Goal: Task Accomplishment & Management: Use online tool/utility

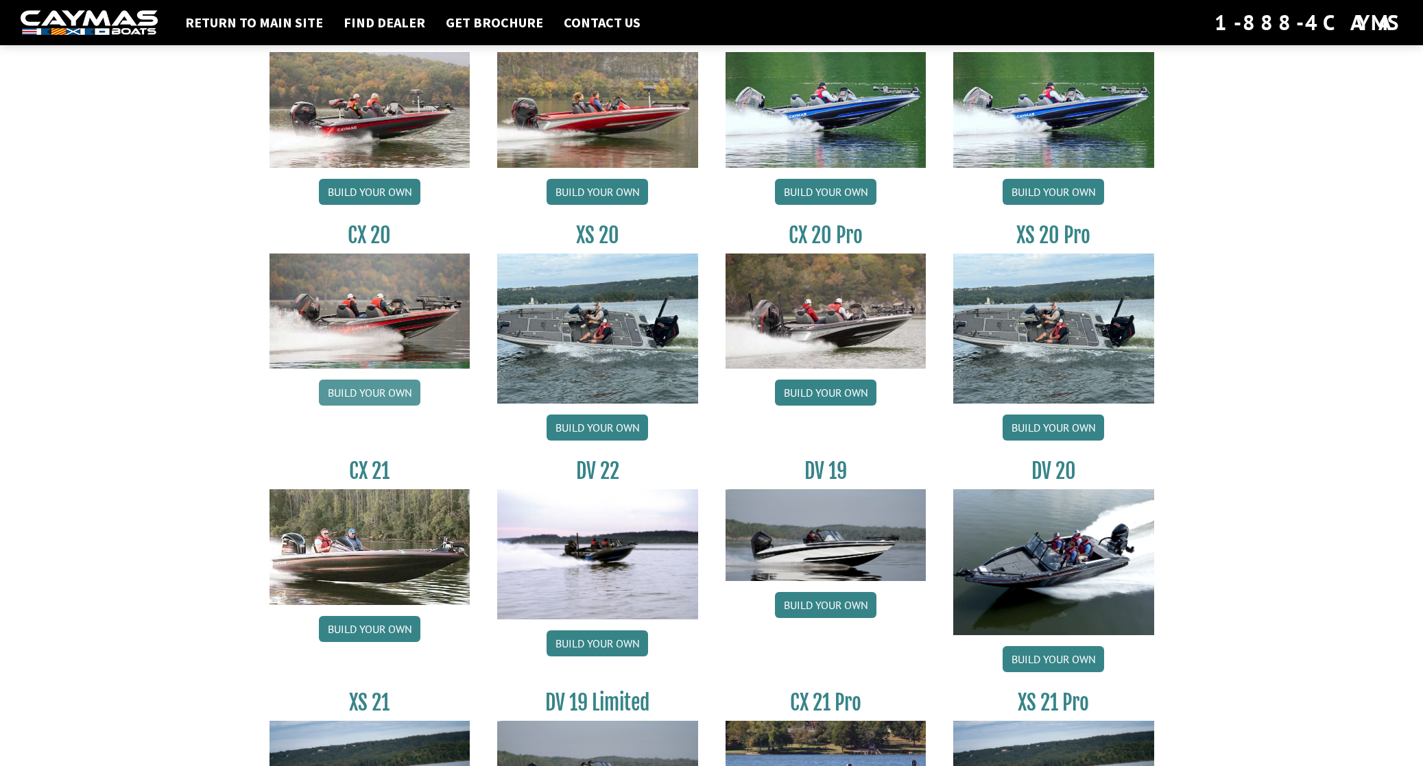
scroll to position [1193, 0]
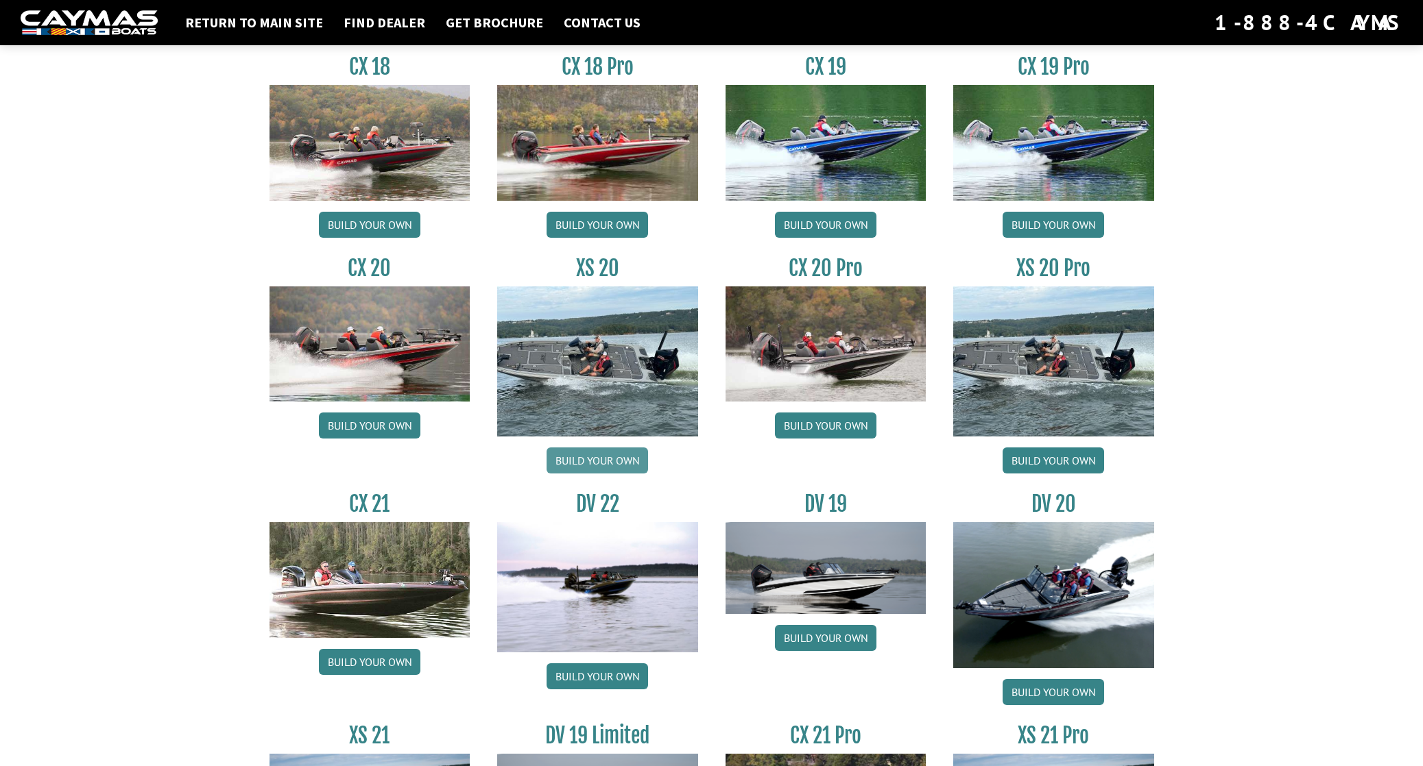
click at [606, 461] on link "Build your own" at bounding box center [596, 461] width 101 height 26
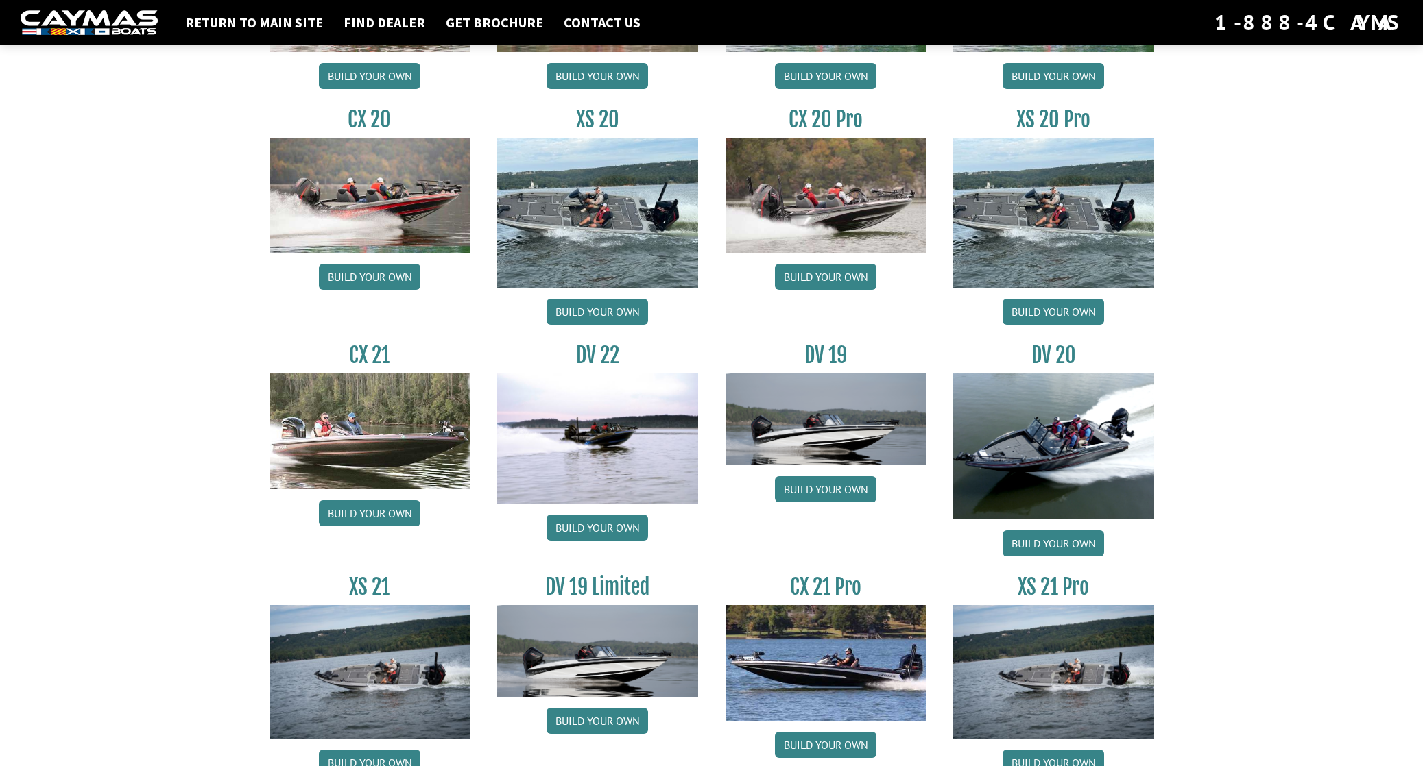
scroll to position [1338, 0]
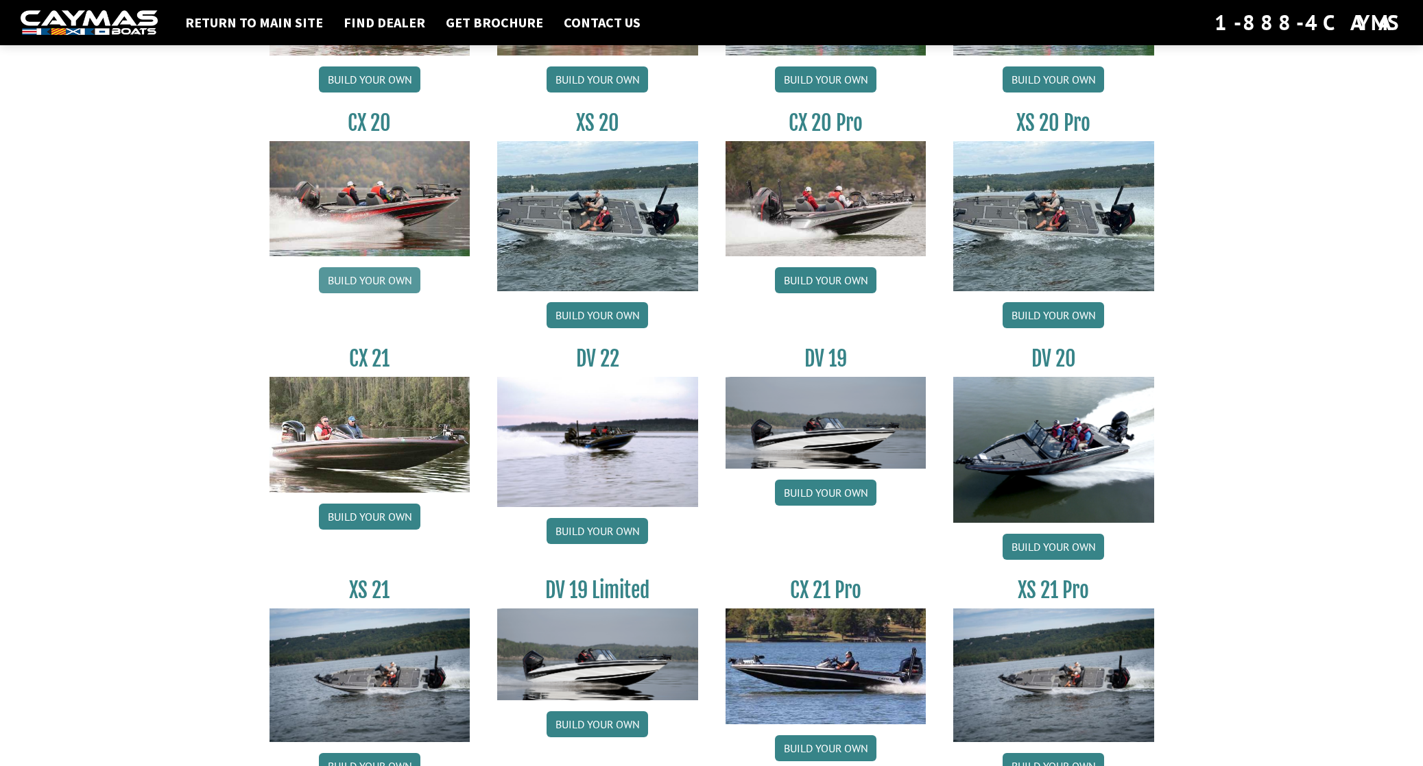
click at [356, 285] on link "Build your own" at bounding box center [369, 280] width 101 height 26
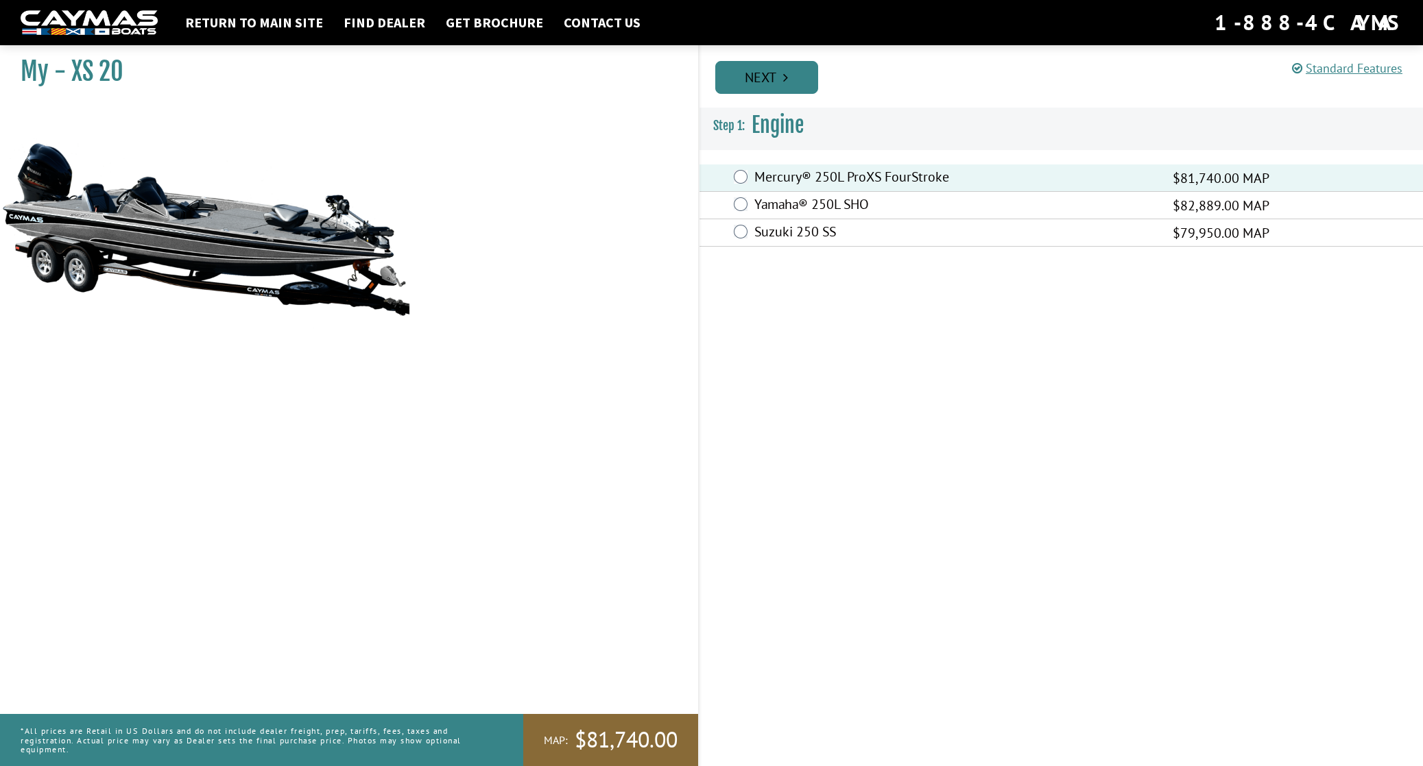
click at [761, 73] on link "Next" at bounding box center [766, 77] width 103 height 33
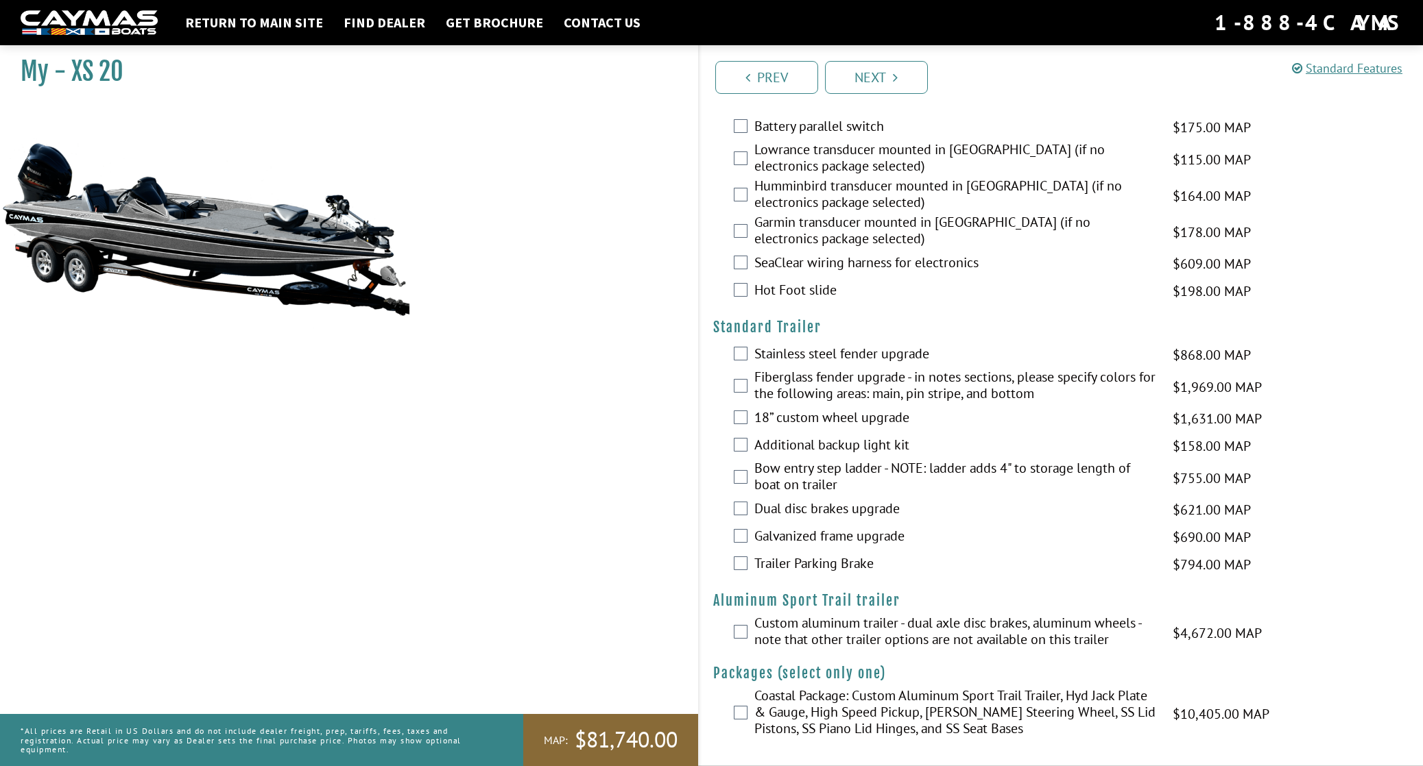
scroll to position [2186, 0]
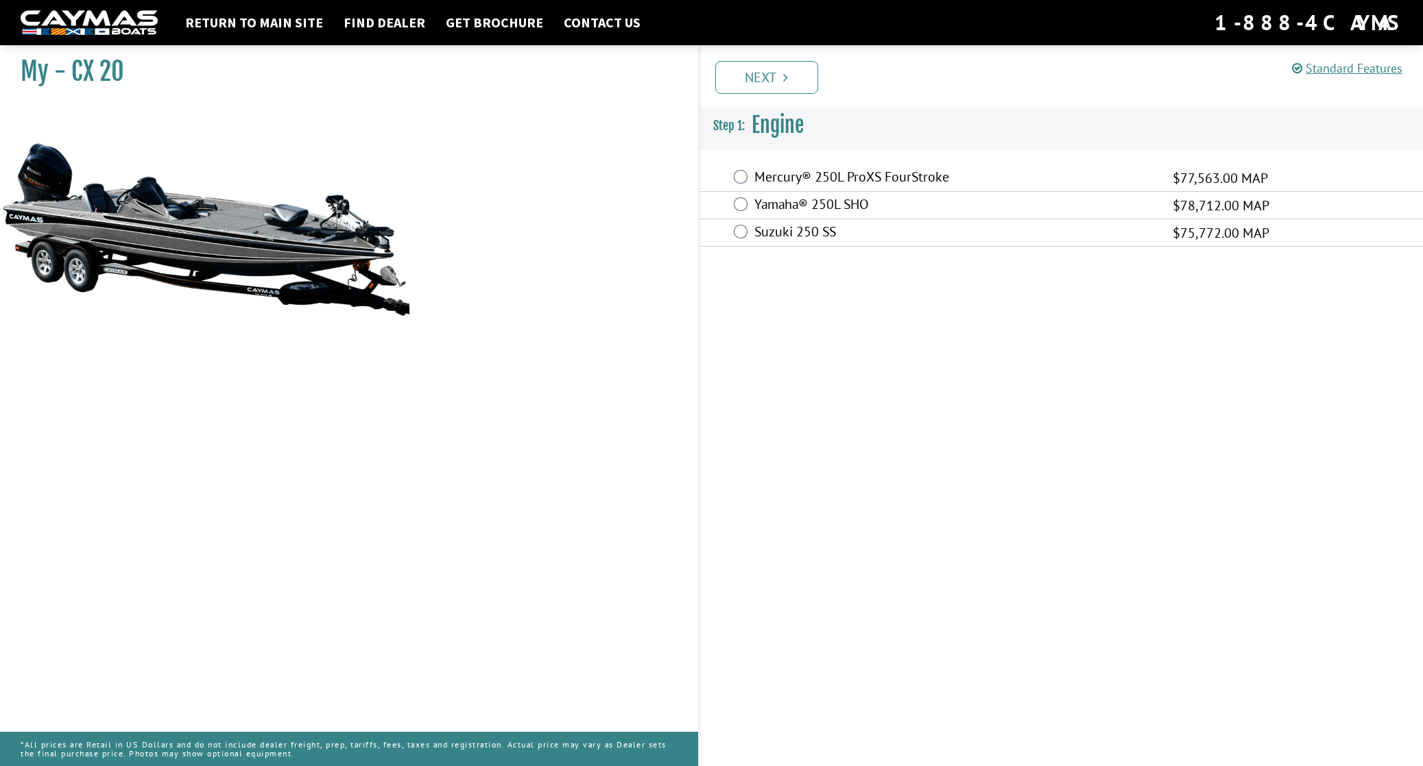
click at [241, 258] on img at bounding box center [205, 229] width 411 height 250
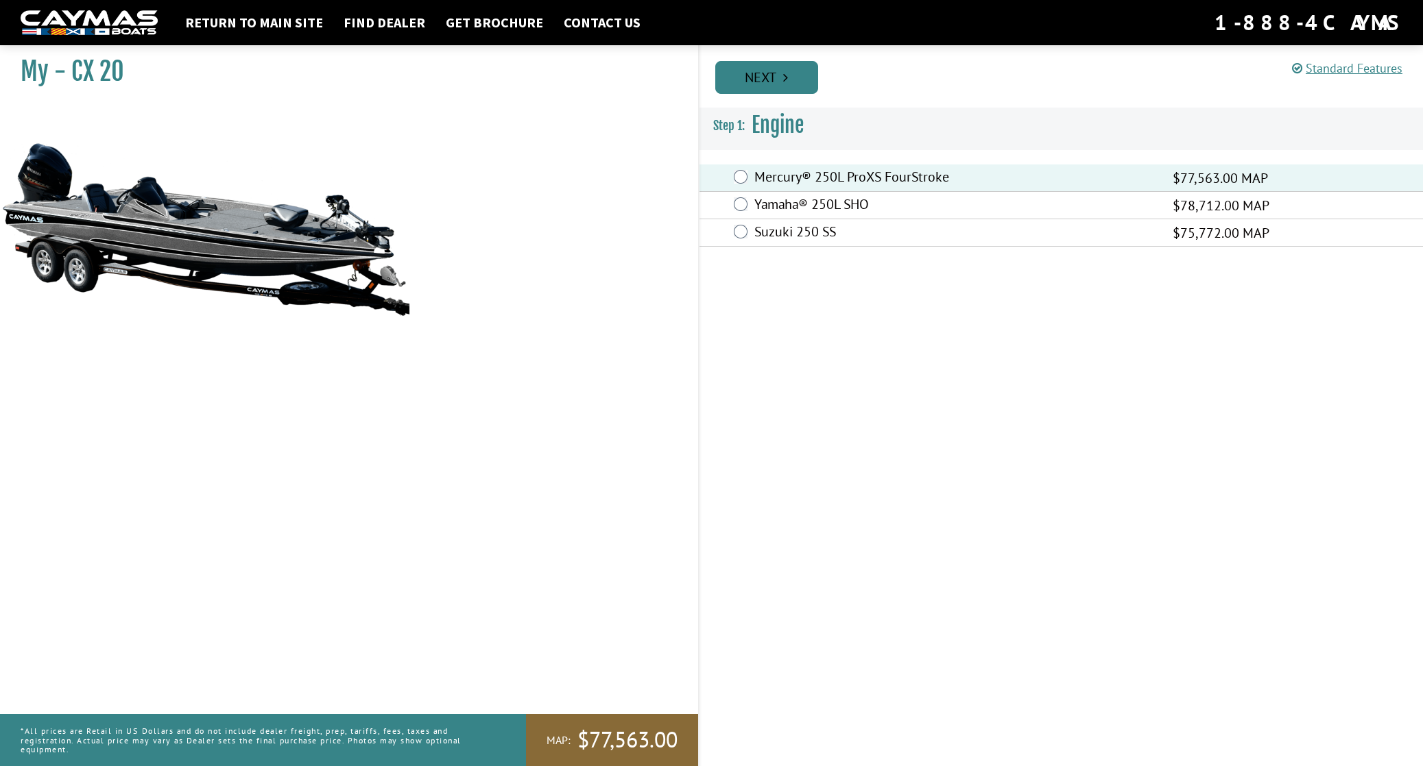
click at [751, 76] on link "Next" at bounding box center [766, 77] width 103 height 33
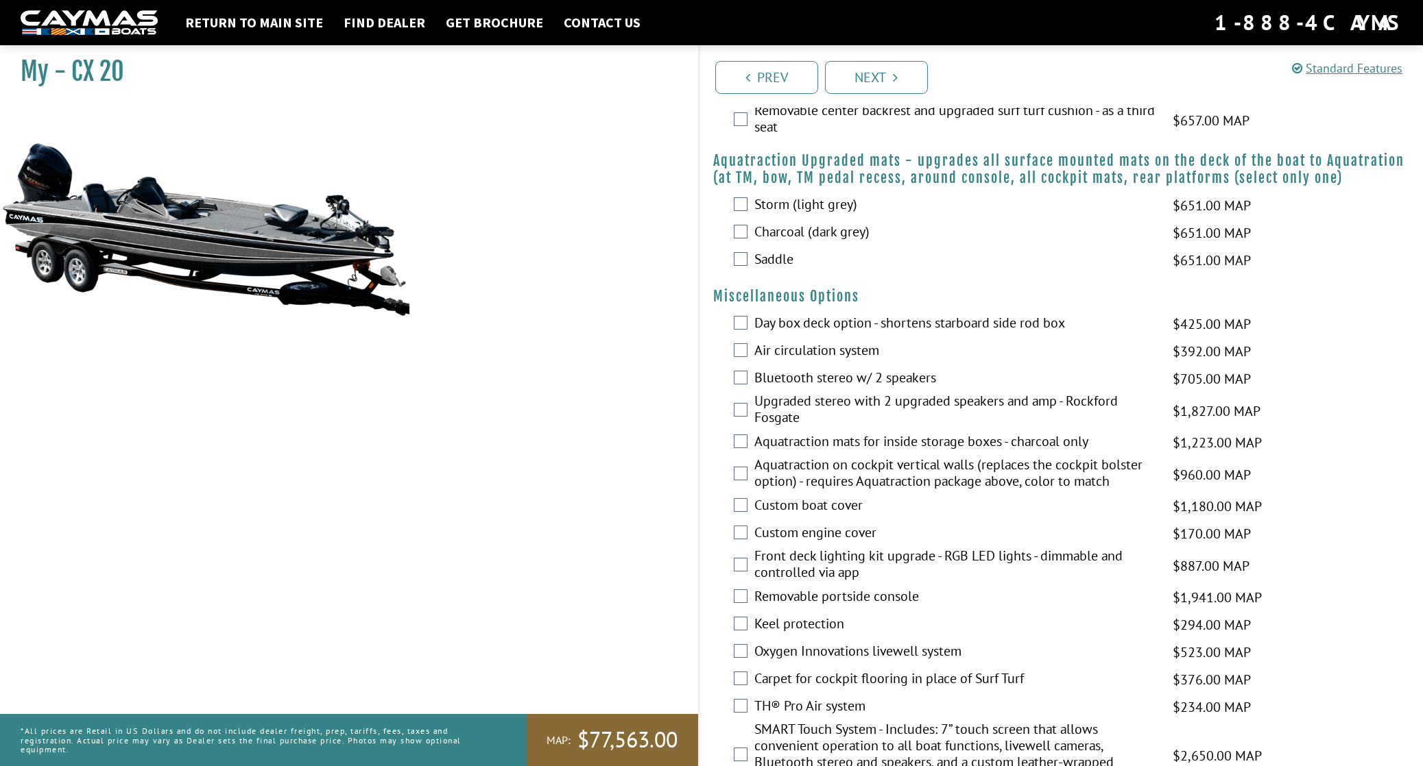
scroll to position [1335, 0]
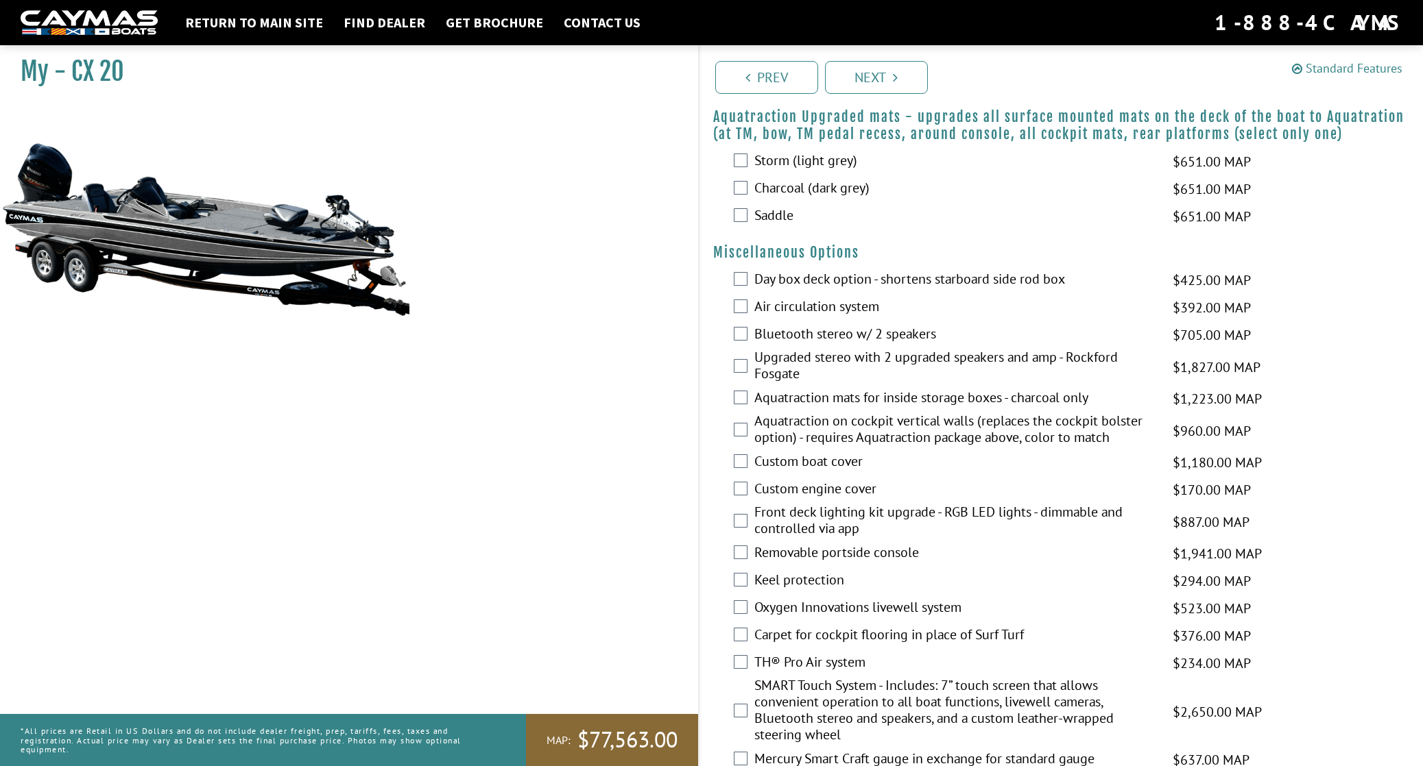
click at [1330, 69] on link "Standard Features" at bounding box center [1347, 68] width 110 height 16
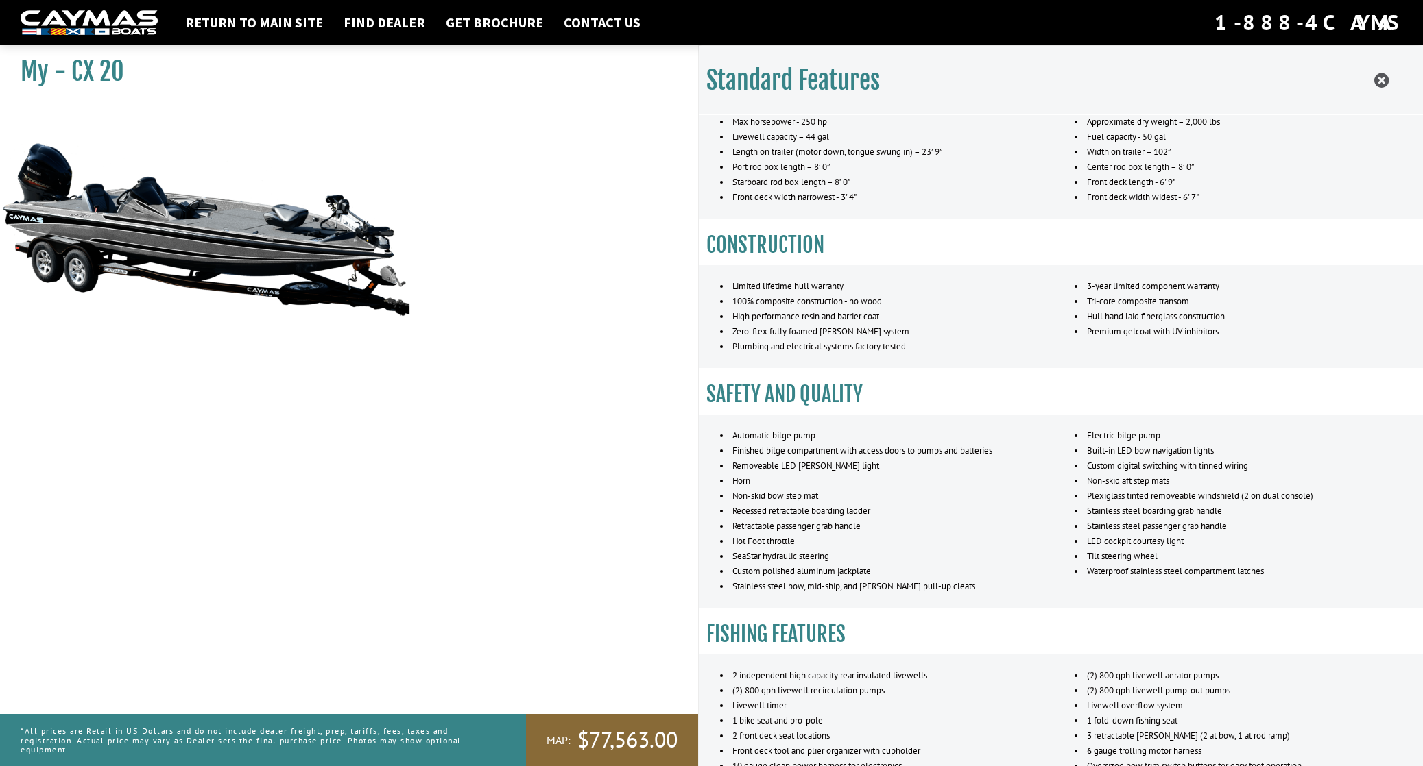
scroll to position [0, 0]
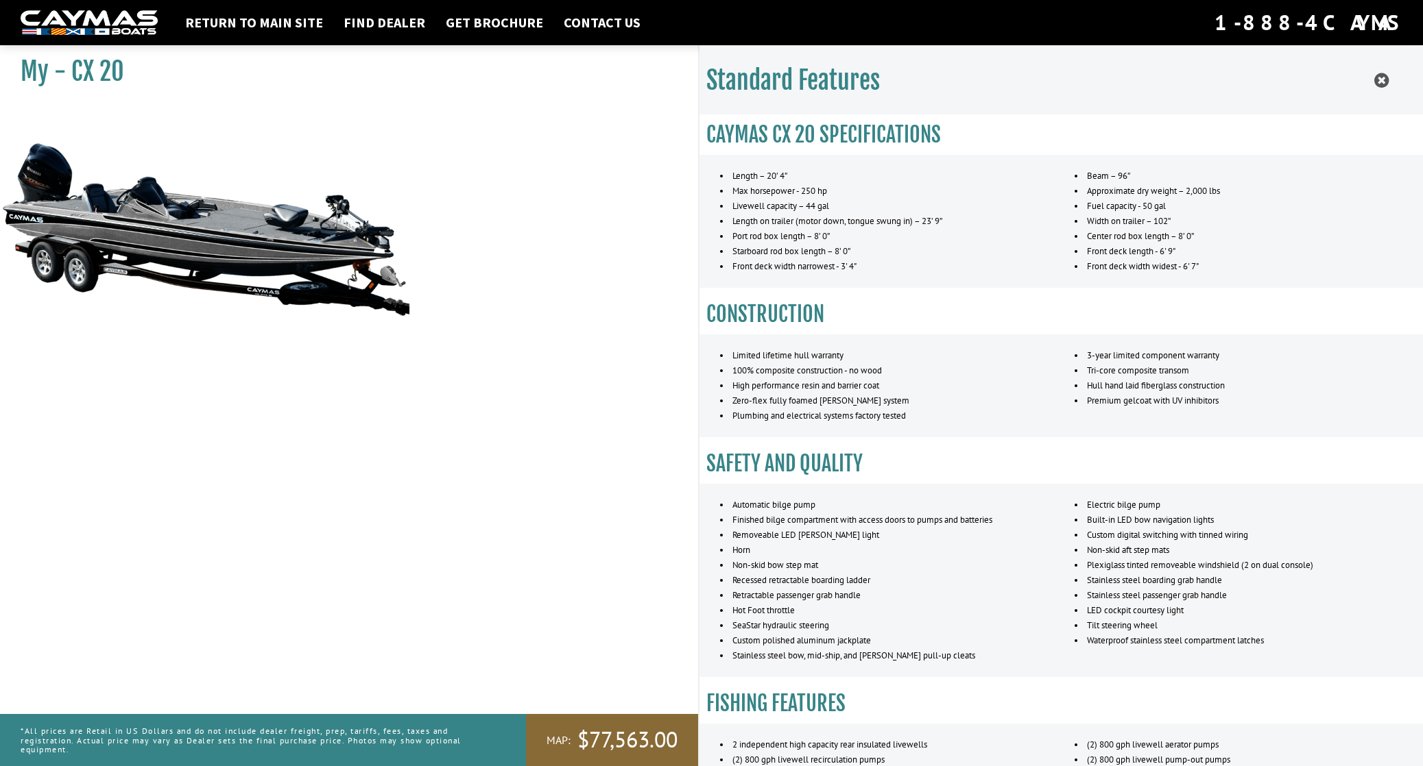
click at [1386, 78] on icon at bounding box center [1381, 80] width 14 height 17
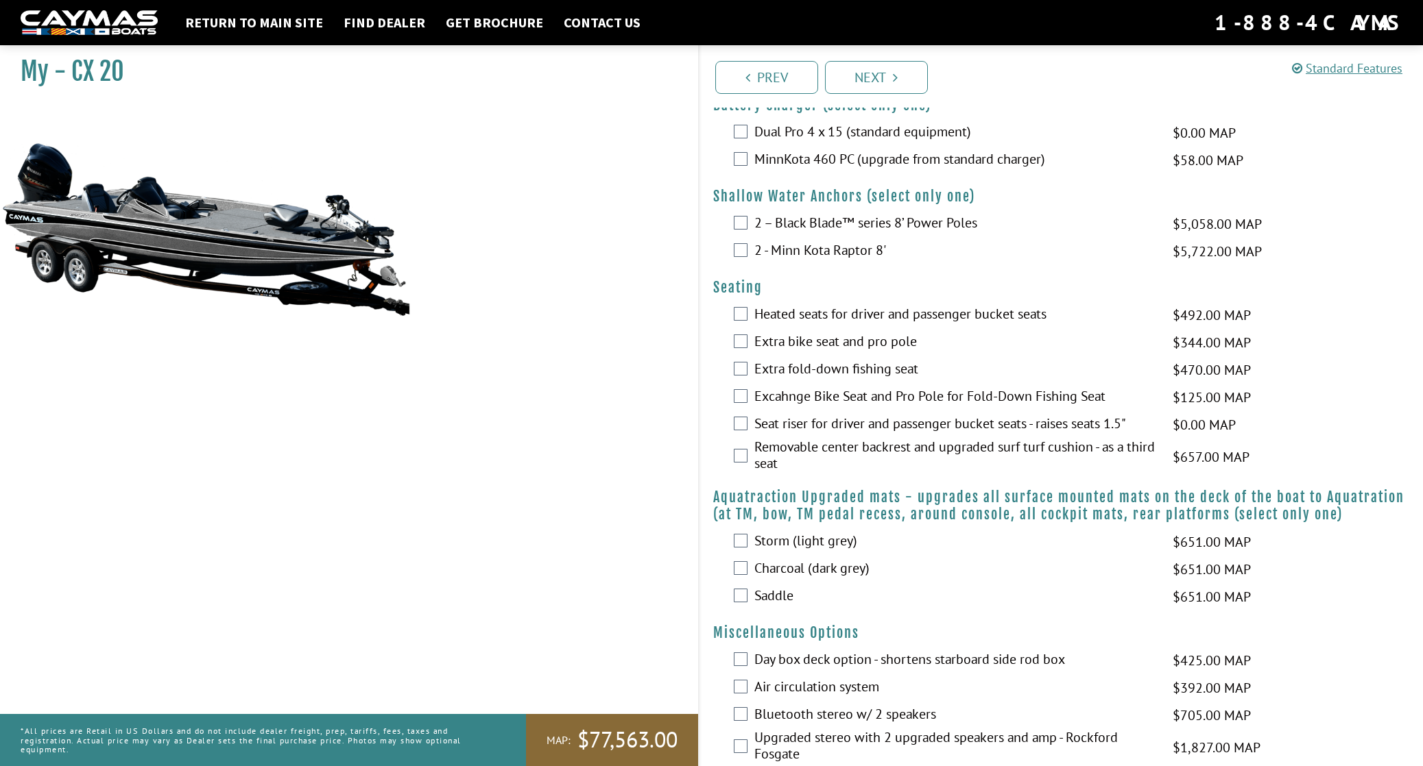
scroll to position [952, 0]
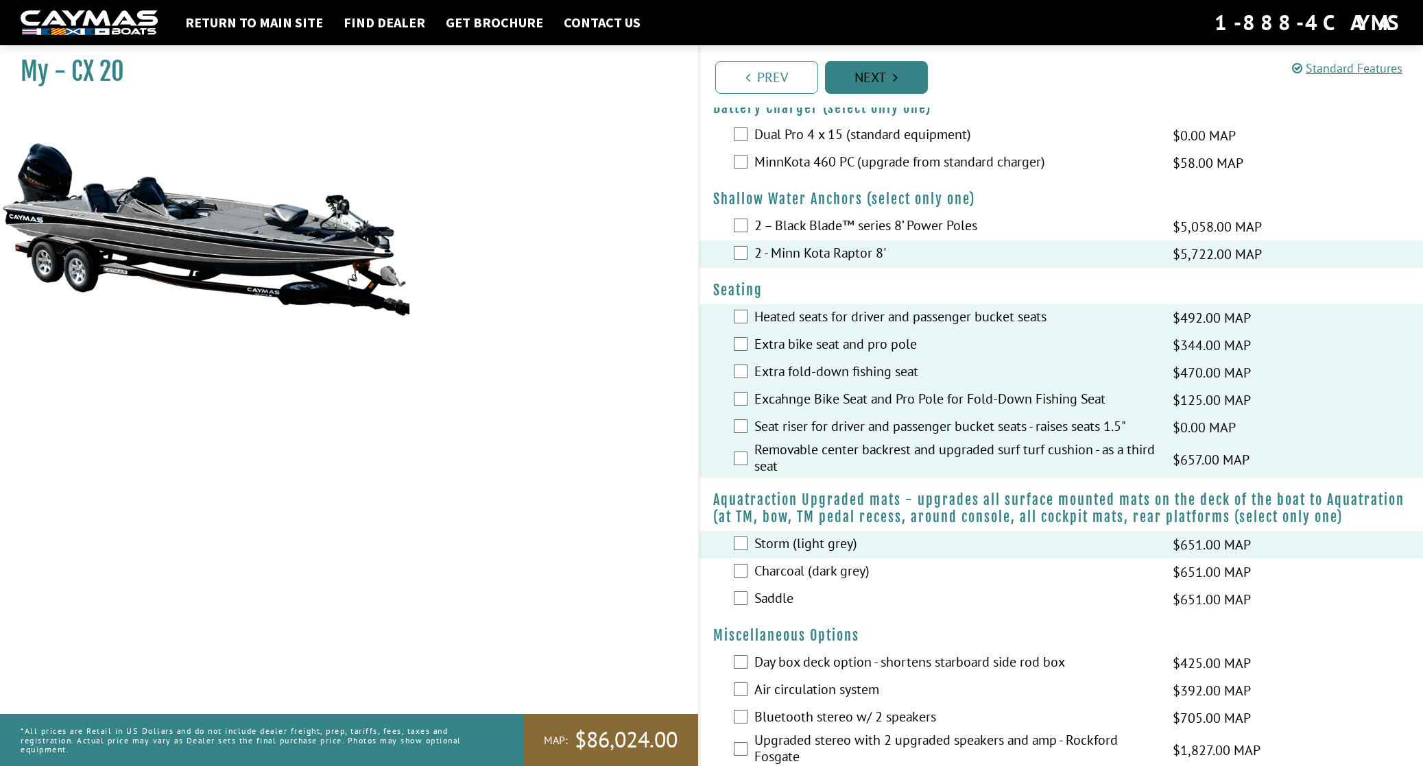
click at [859, 81] on link "Next" at bounding box center [876, 77] width 103 height 33
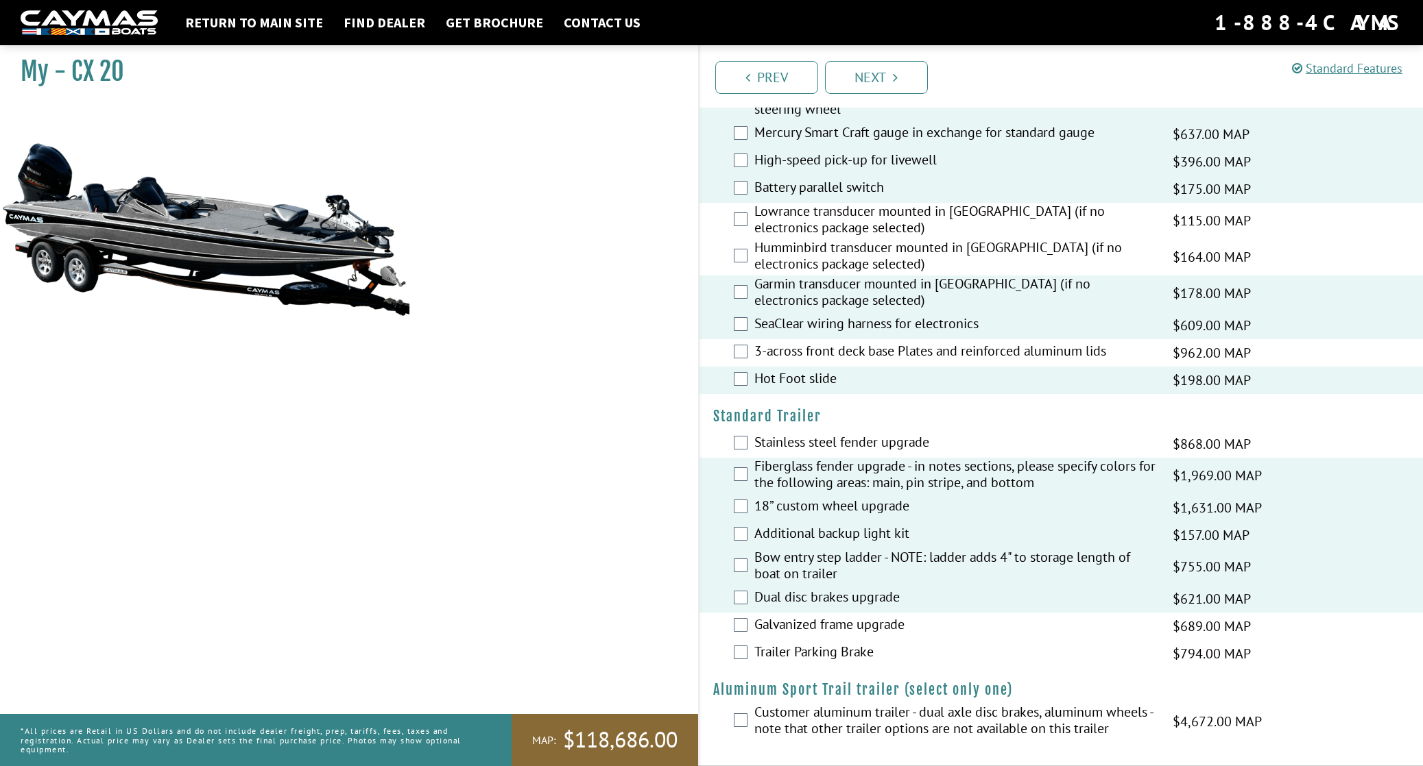
scroll to position [1986, 0]
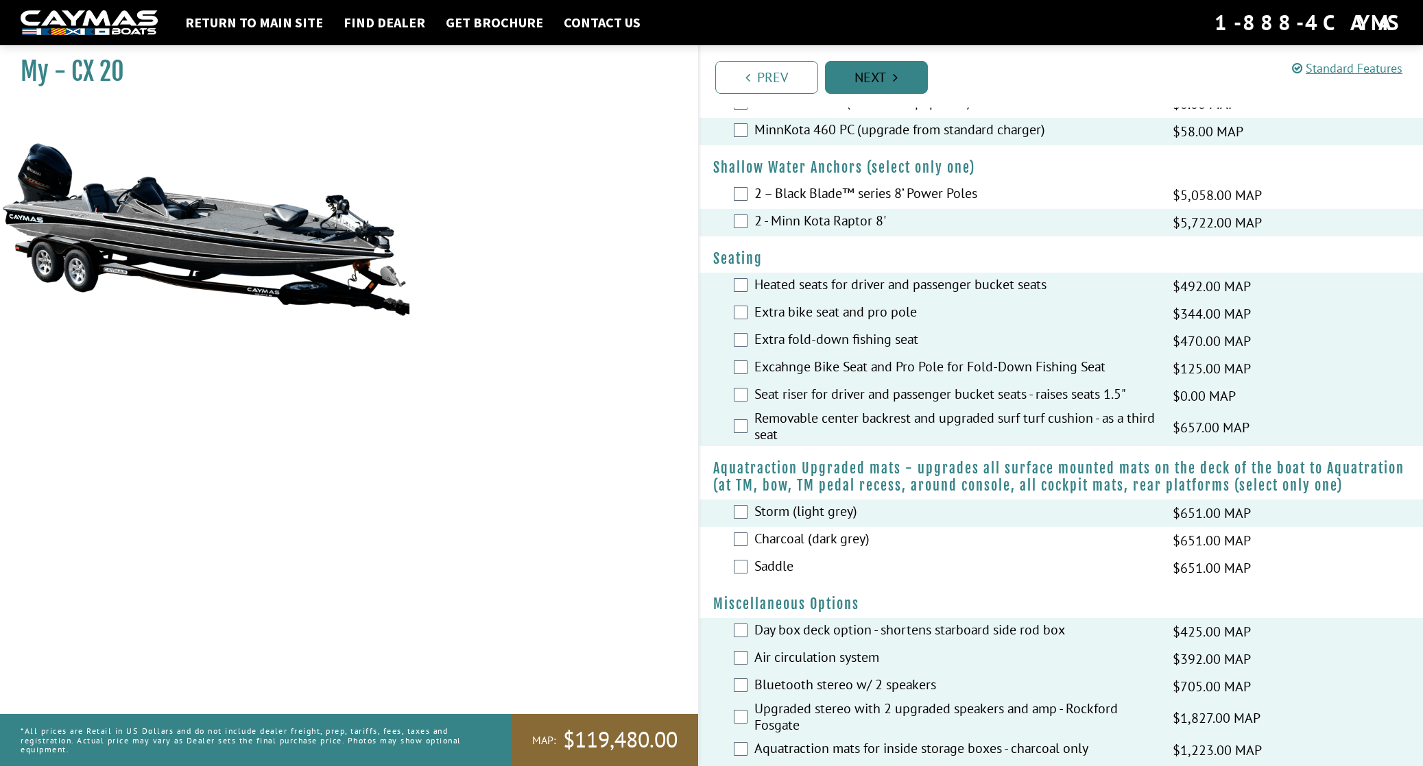
click at [871, 83] on link "Next" at bounding box center [876, 77] width 103 height 33
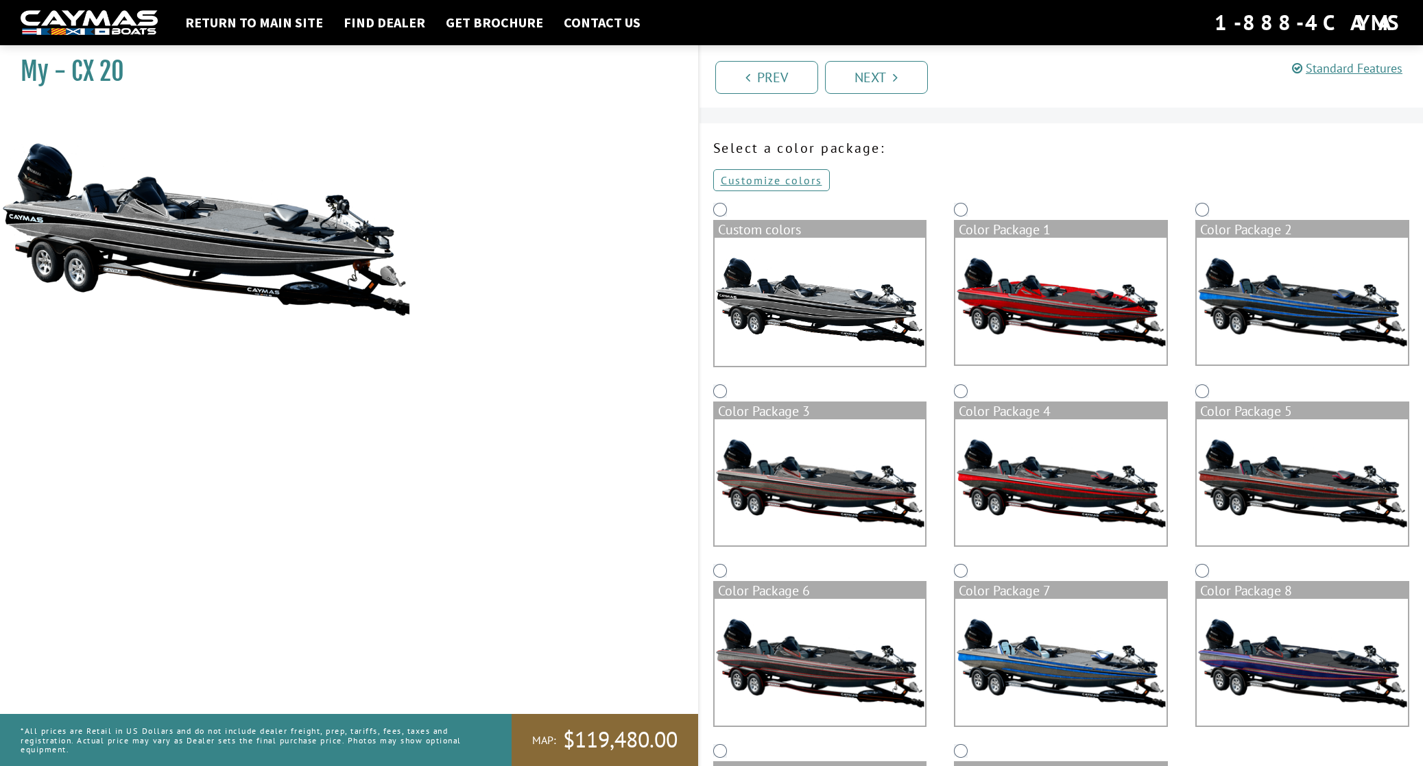
scroll to position [23, 0]
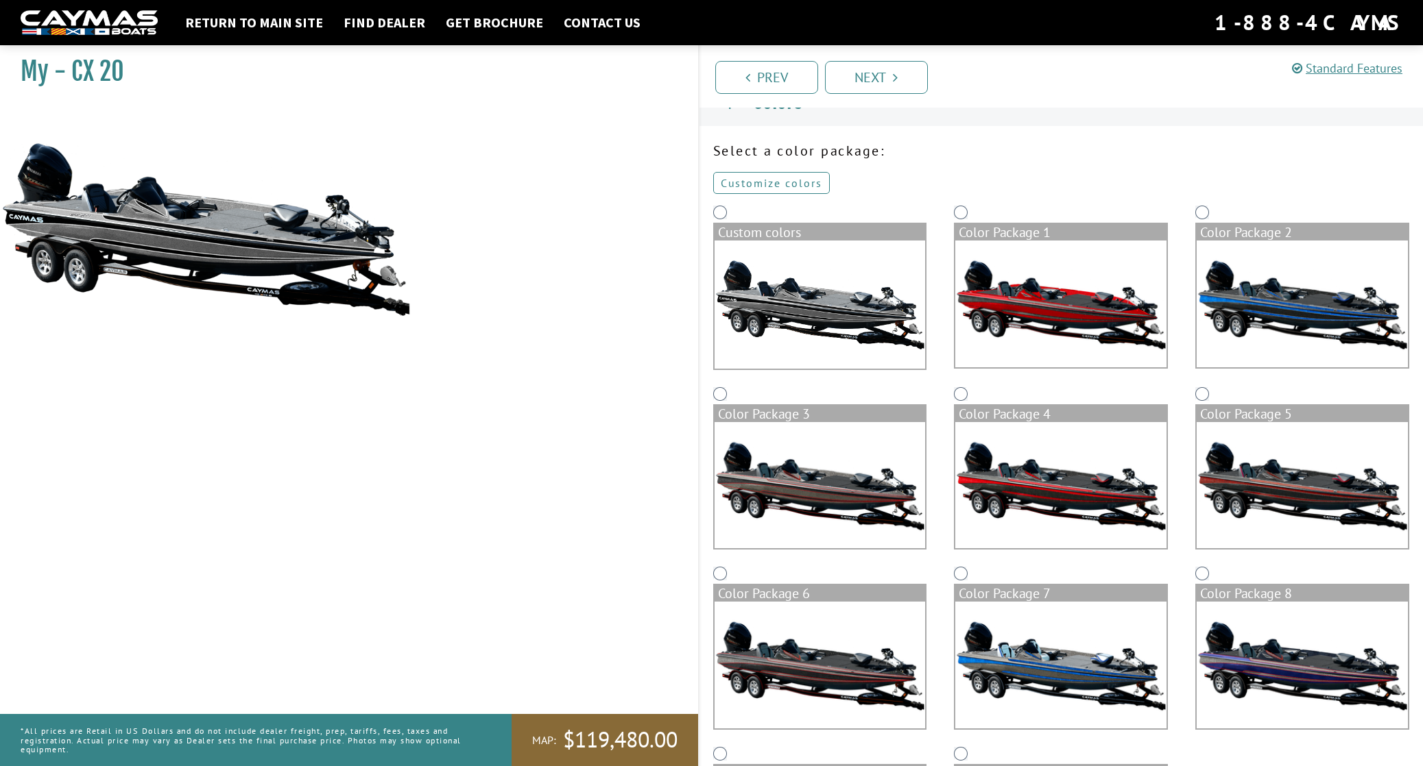
click at [757, 180] on link "Customize colors" at bounding box center [771, 183] width 117 height 22
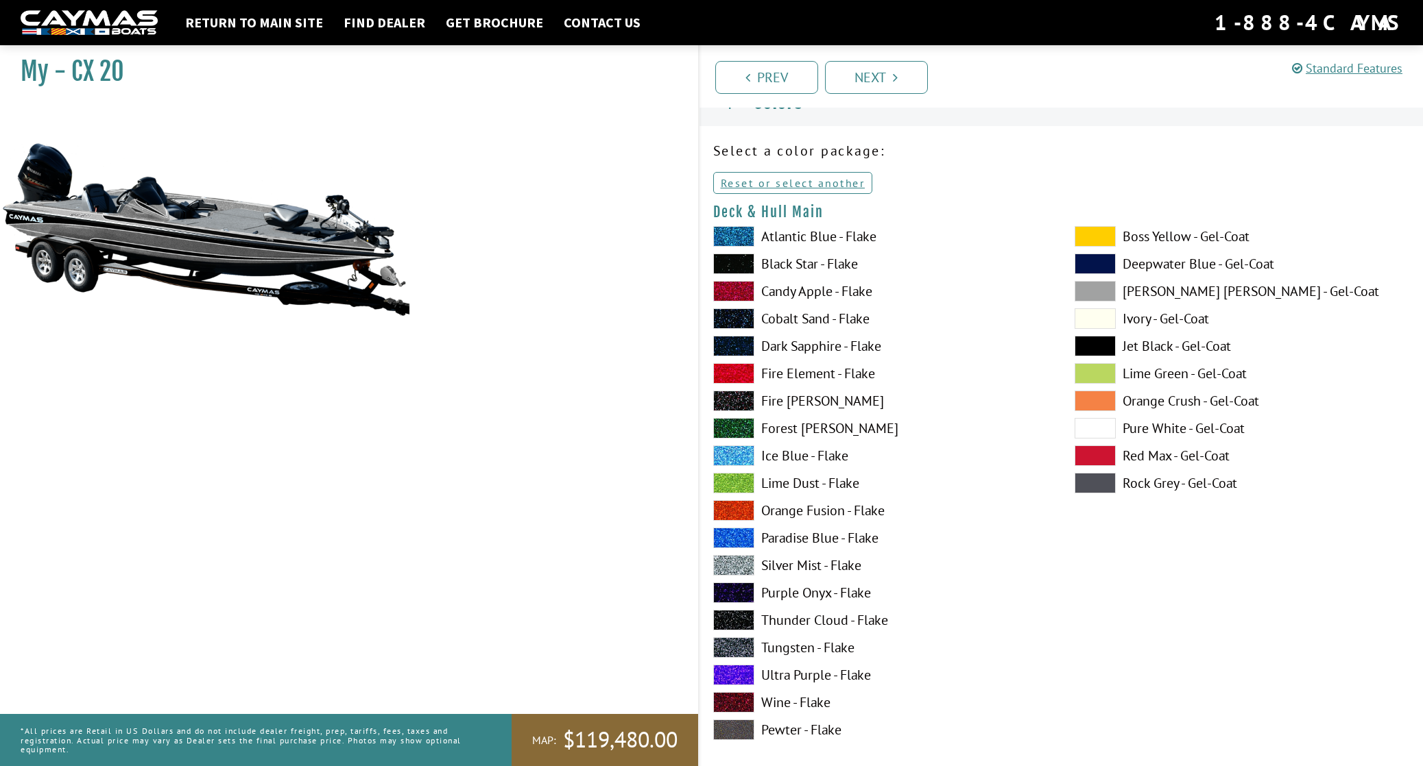
click at [735, 680] on span at bounding box center [733, 675] width 41 height 21
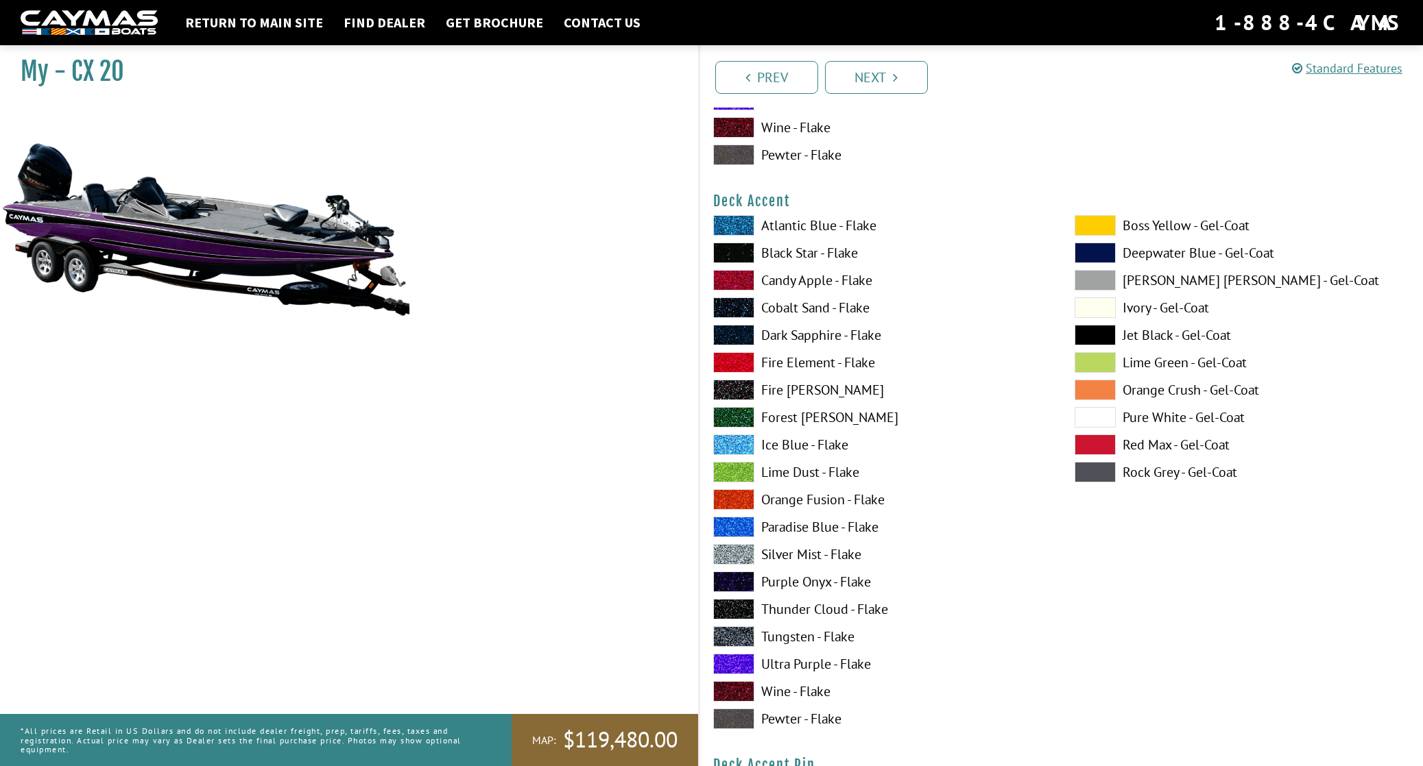
scroll to position [597, 0]
click at [1096, 420] on span at bounding box center [1094, 418] width 41 height 21
click at [732, 557] on span at bounding box center [733, 555] width 41 height 21
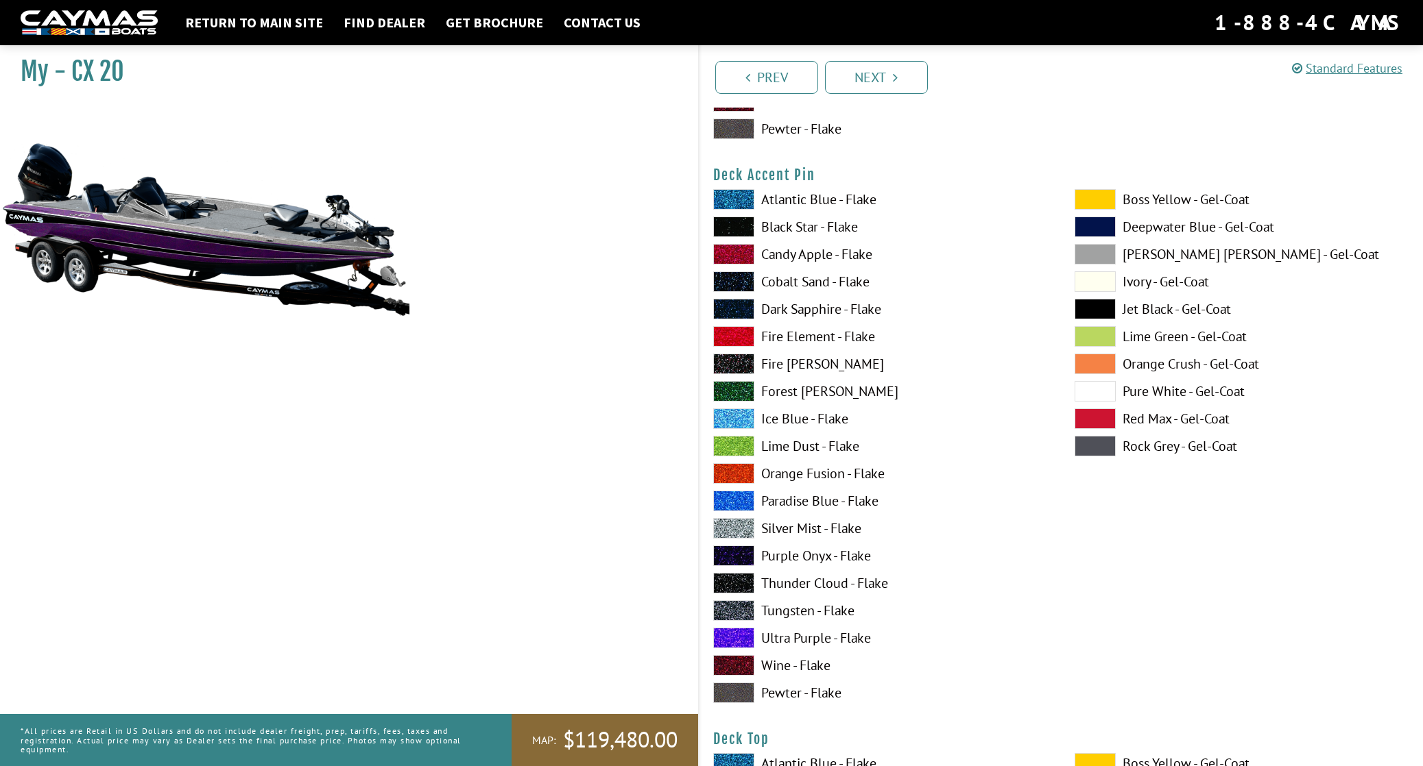
scroll to position [1185, 0]
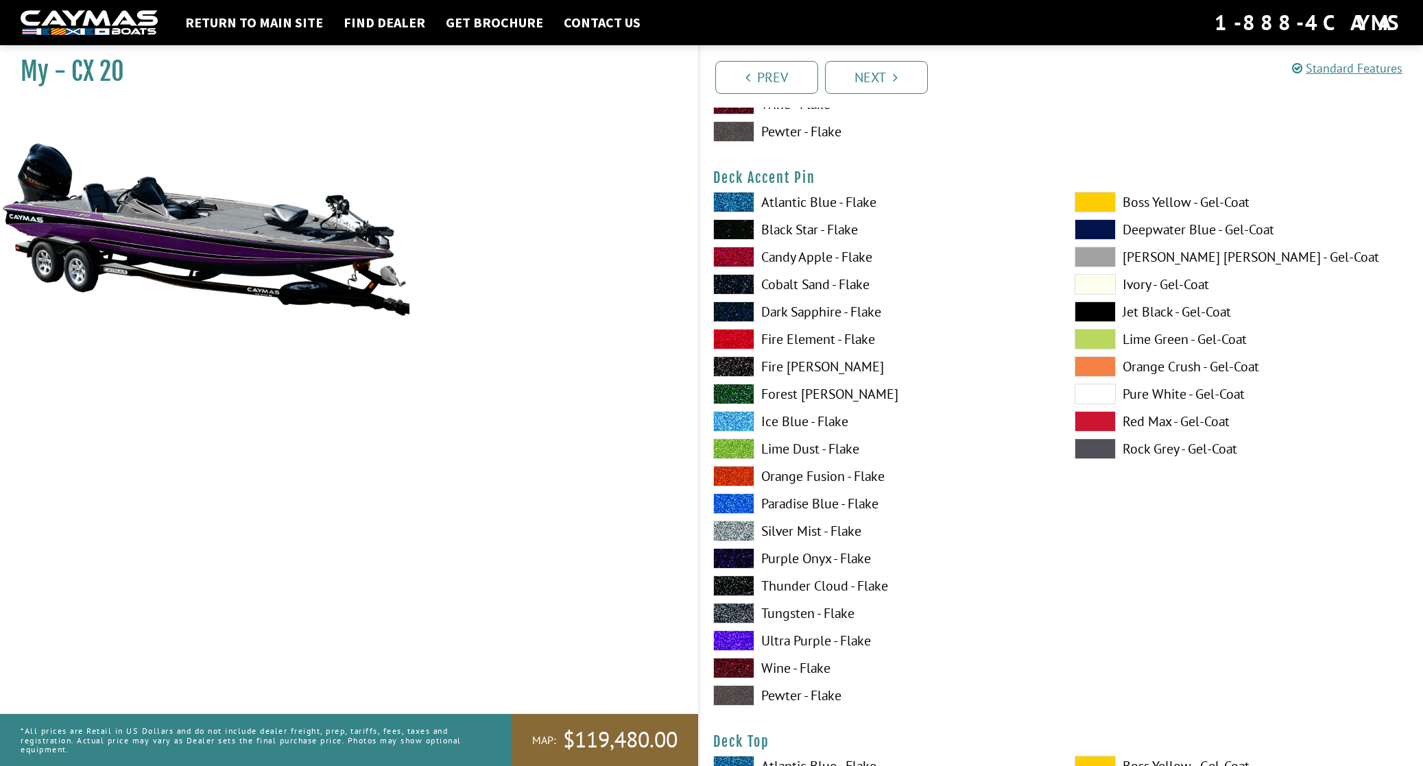
click at [731, 529] on span at bounding box center [733, 531] width 41 height 21
click at [738, 644] on span at bounding box center [733, 641] width 41 height 21
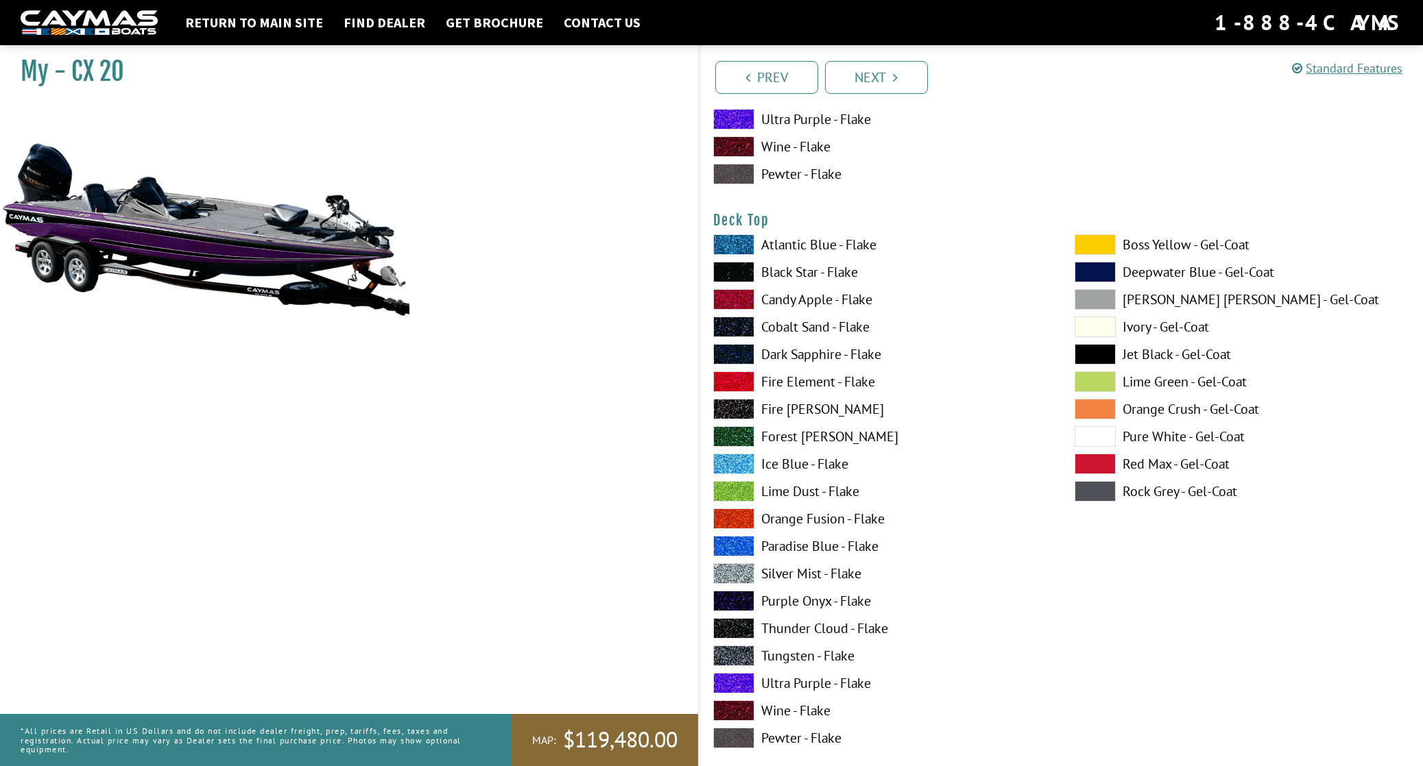
scroll to position [1706, 0]
click at [740, 576] on span at bounding box center [733, 574] width 41 height 21
click at [740, 681] on span at bounding box center [733, 684] width 41 height 21
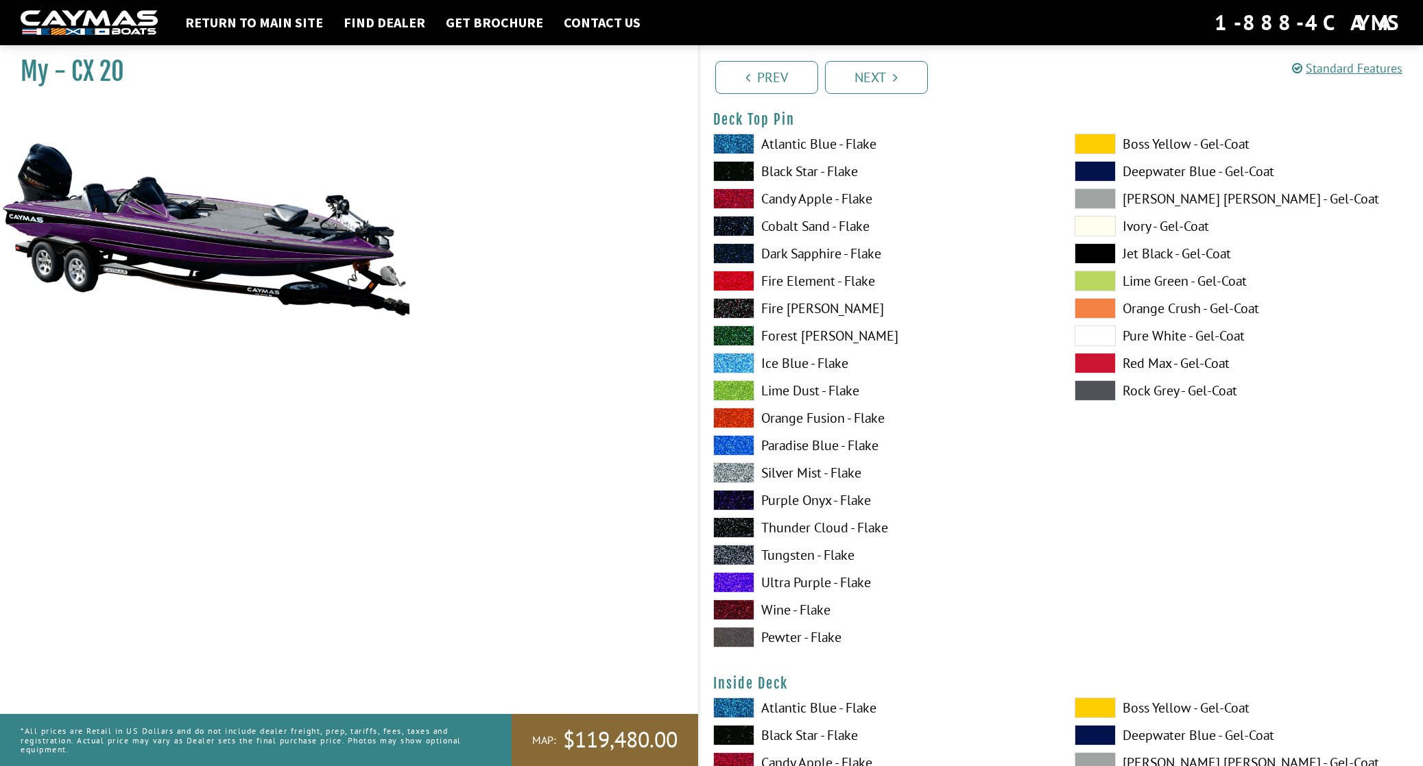
scroll to position [2369, 0]
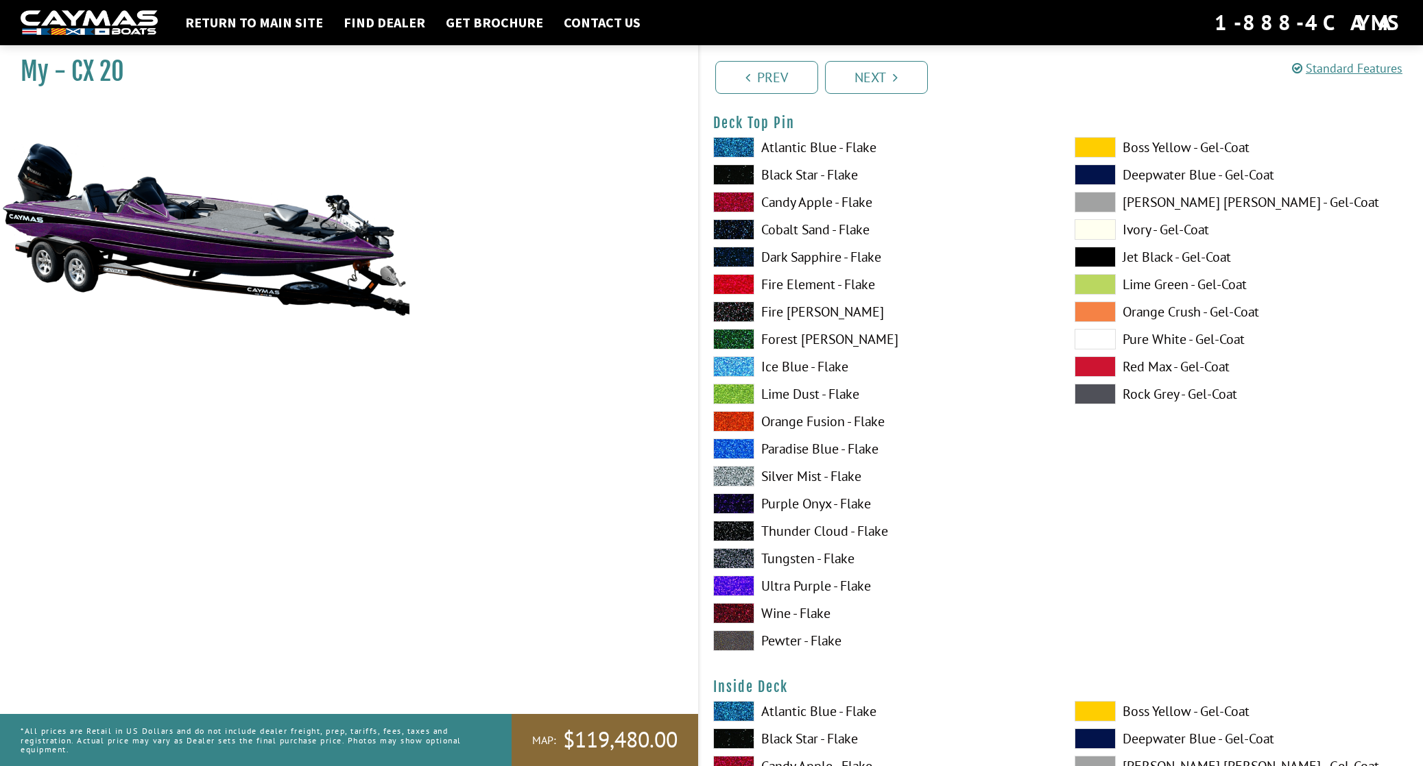
click at [743, 479] on span at bounding box center [733, 476] width 41 height 21
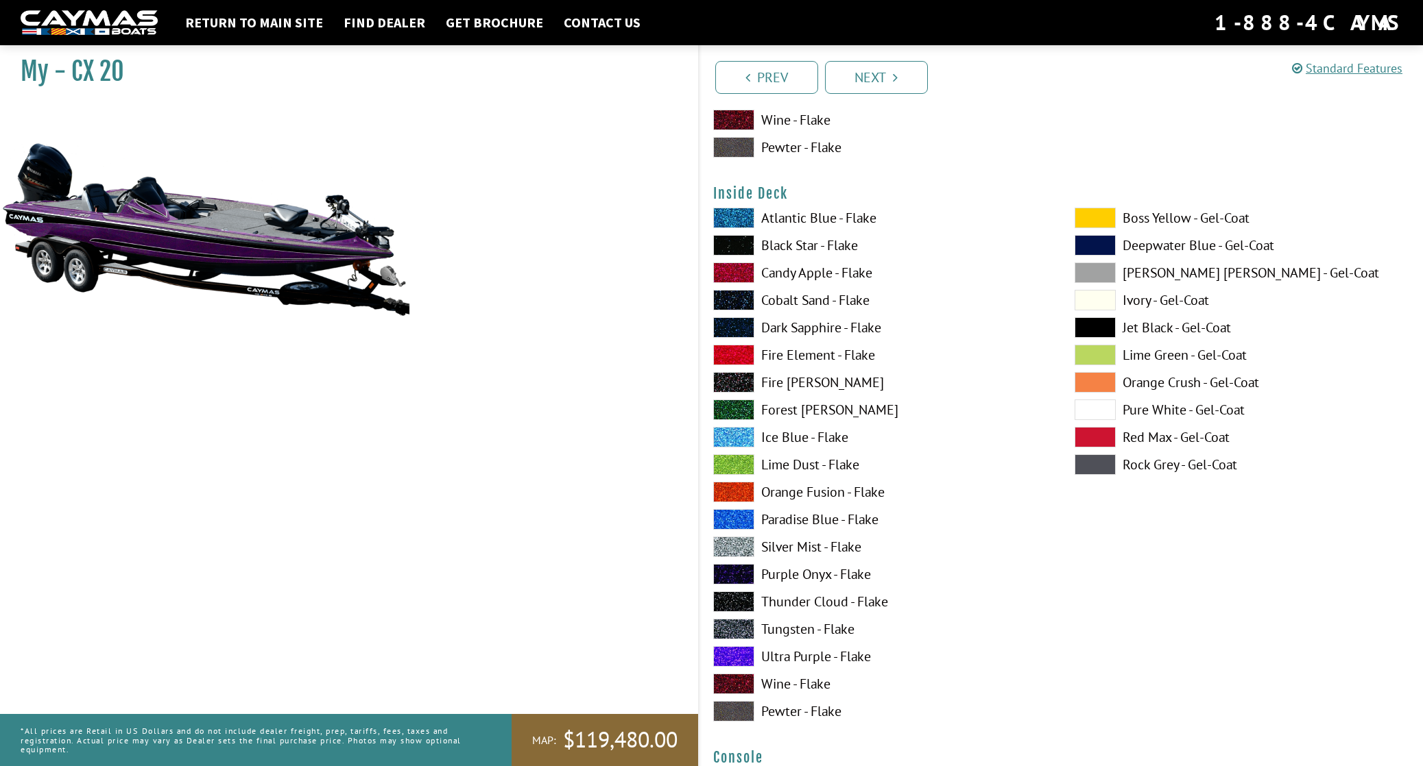
scroll to position [2861, 0]
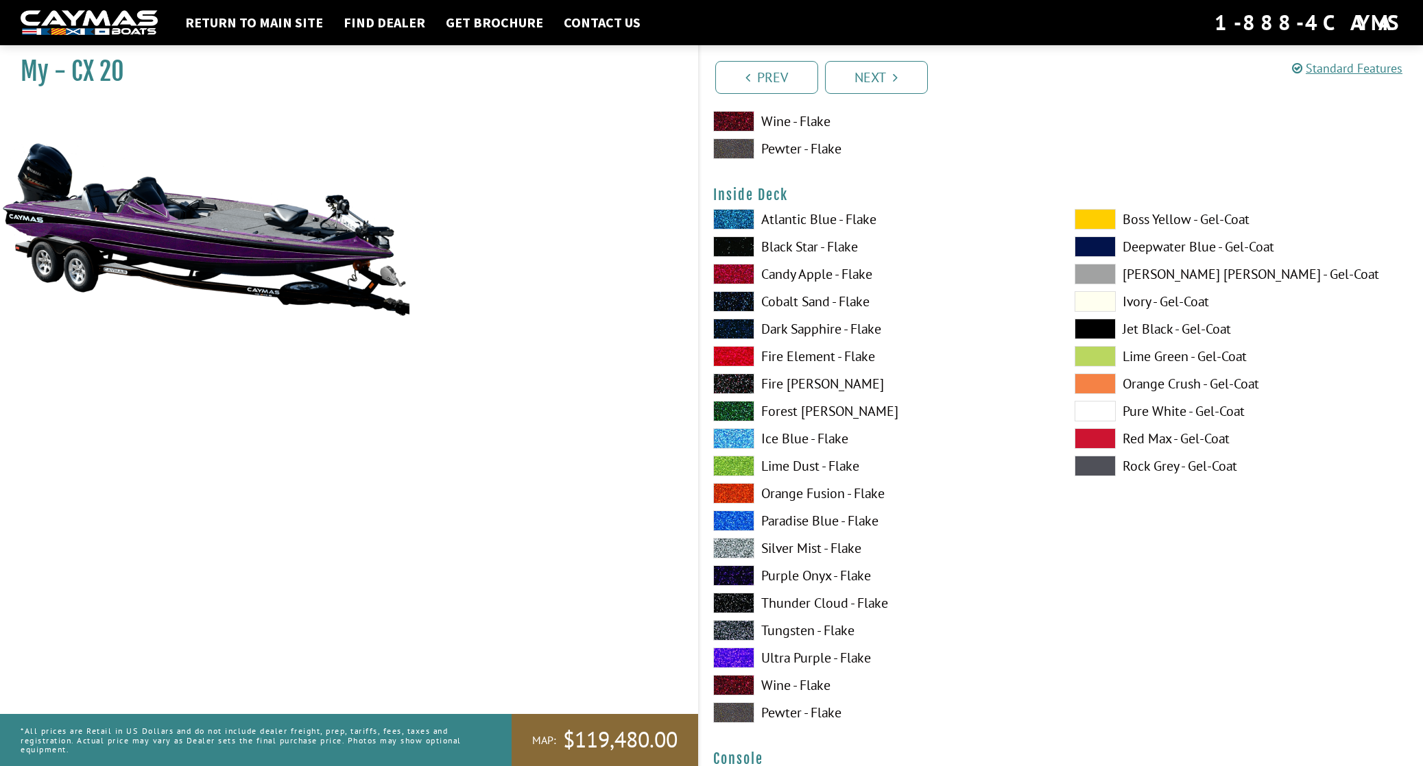
click at [740, 656] on span at bounding box center [733, 658] width 41 height 21
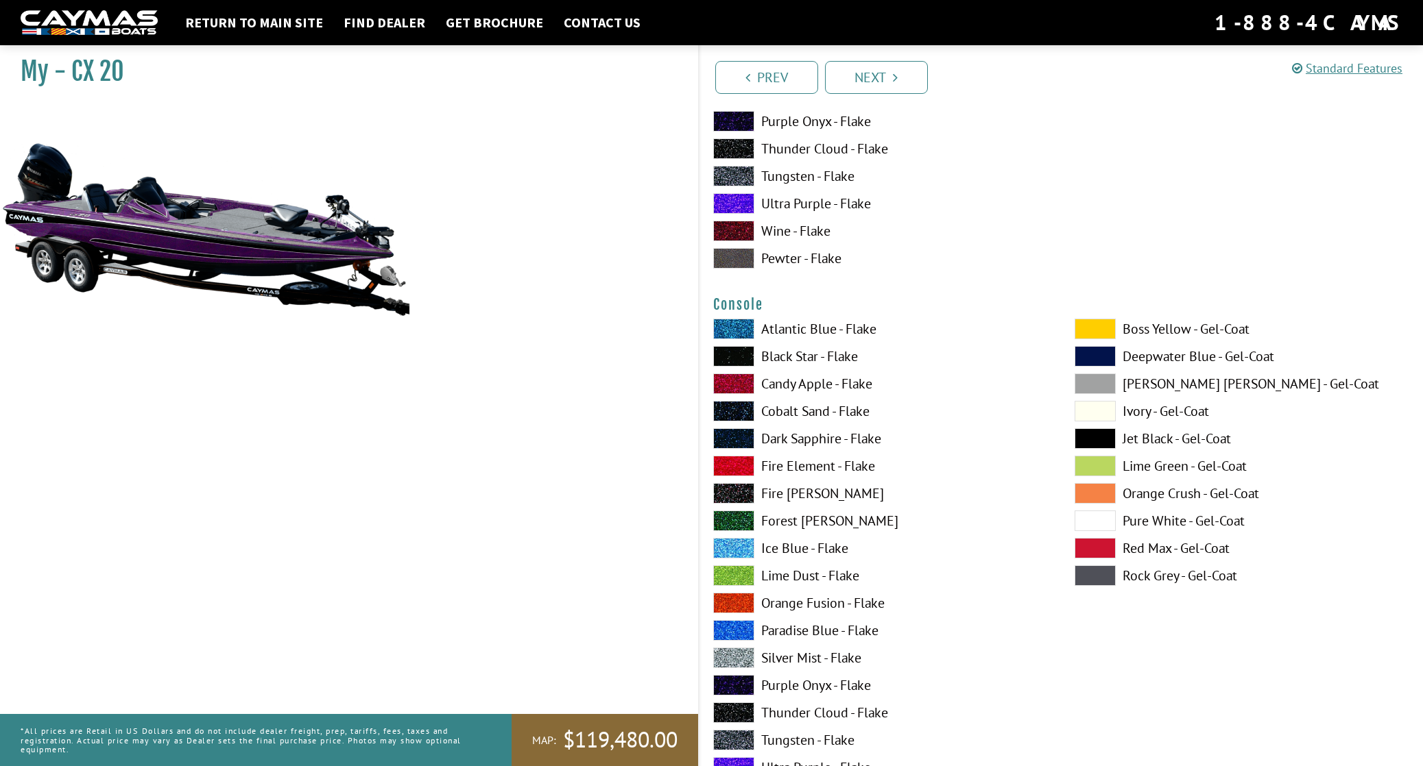
scroll to position [3324, 0]
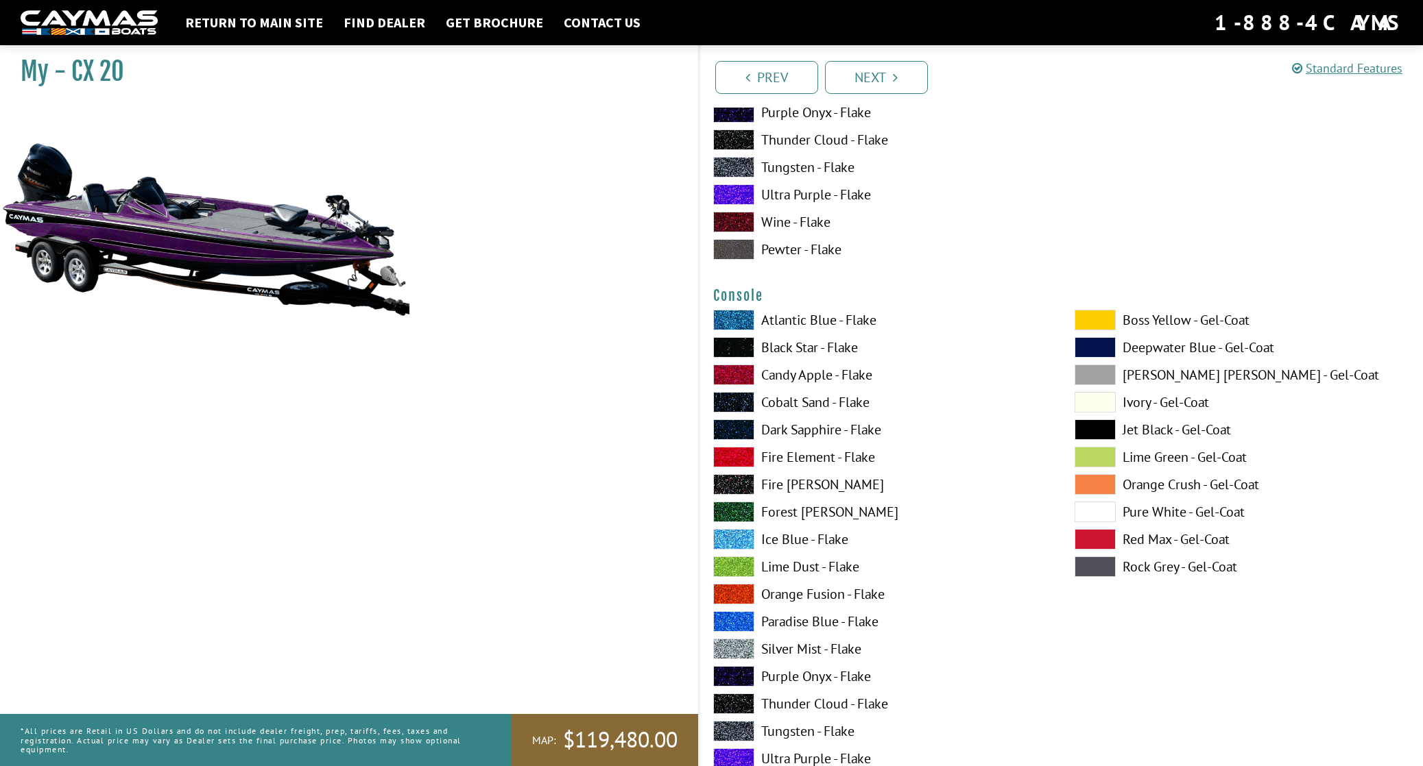
click at [1102, 513] on span at bounding box center [1094, 512] width 41 height 21
click at [736, 757] on span at bounding box center [733, 759] width 41 height 21
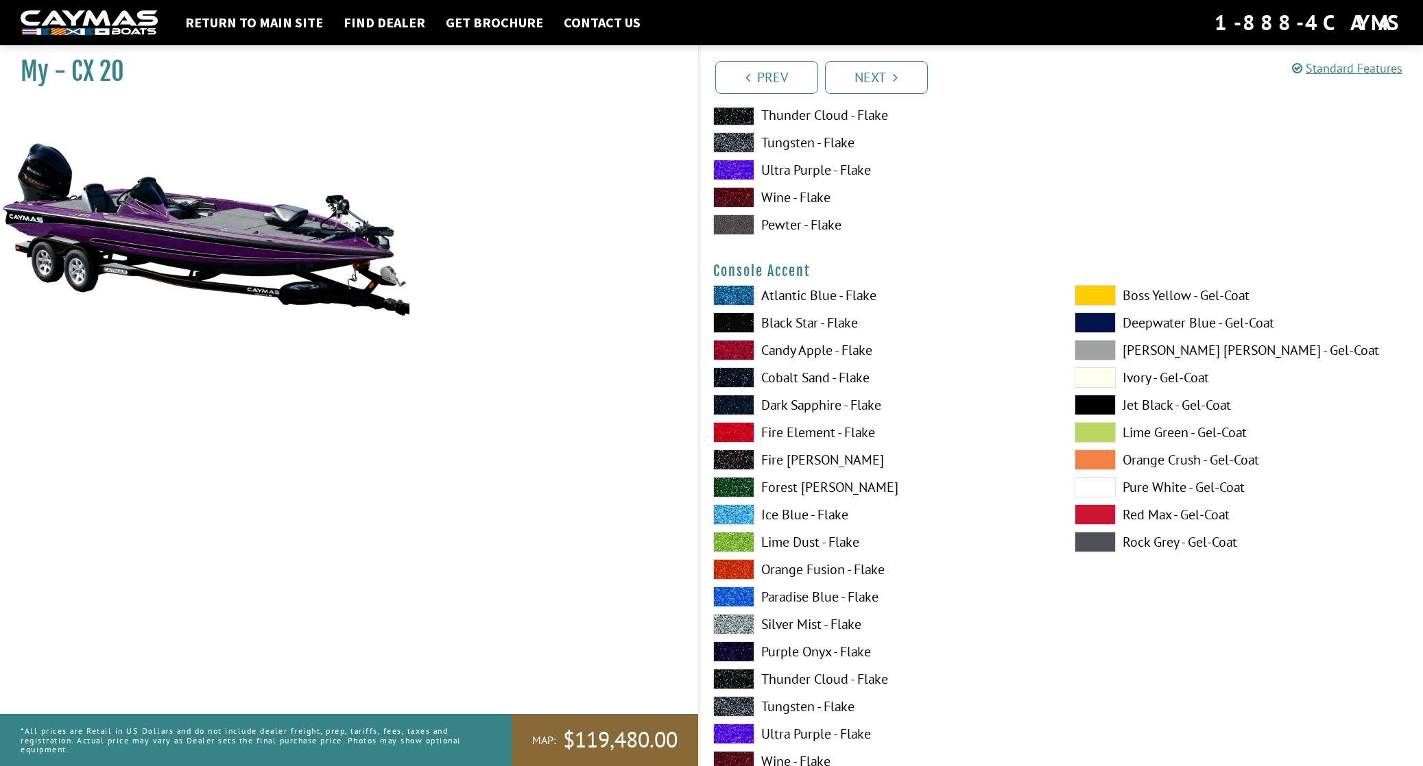
scroll to position [3913, 0]
click at [1092, 492] on span at bounding box center [1094, 488] width 41 height 21
click at [737, 627] on span at bounding box center [733, 625] width 41 height 21
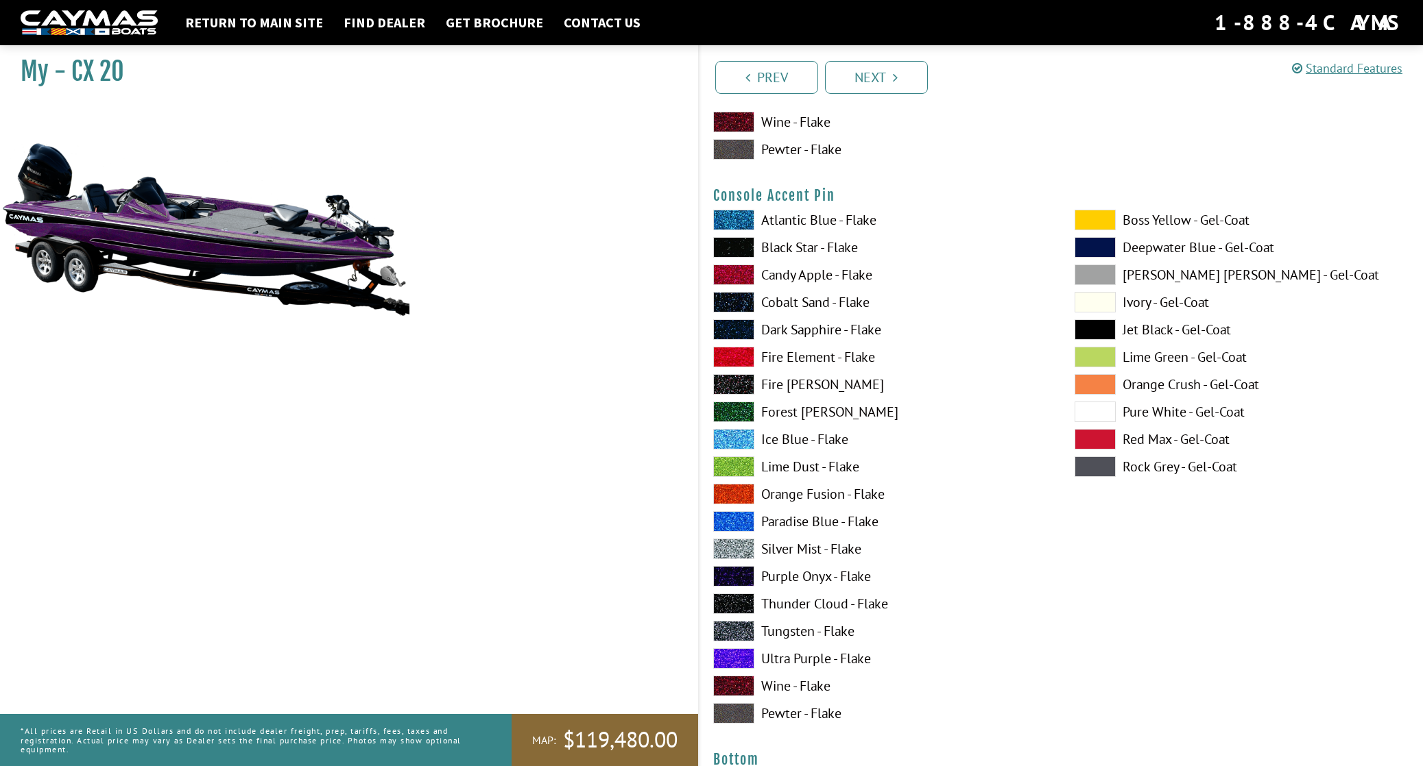
scroll to position [4554, 0]
click at [723, 546] on span at bounding box center [733, 548] width 41 height 21
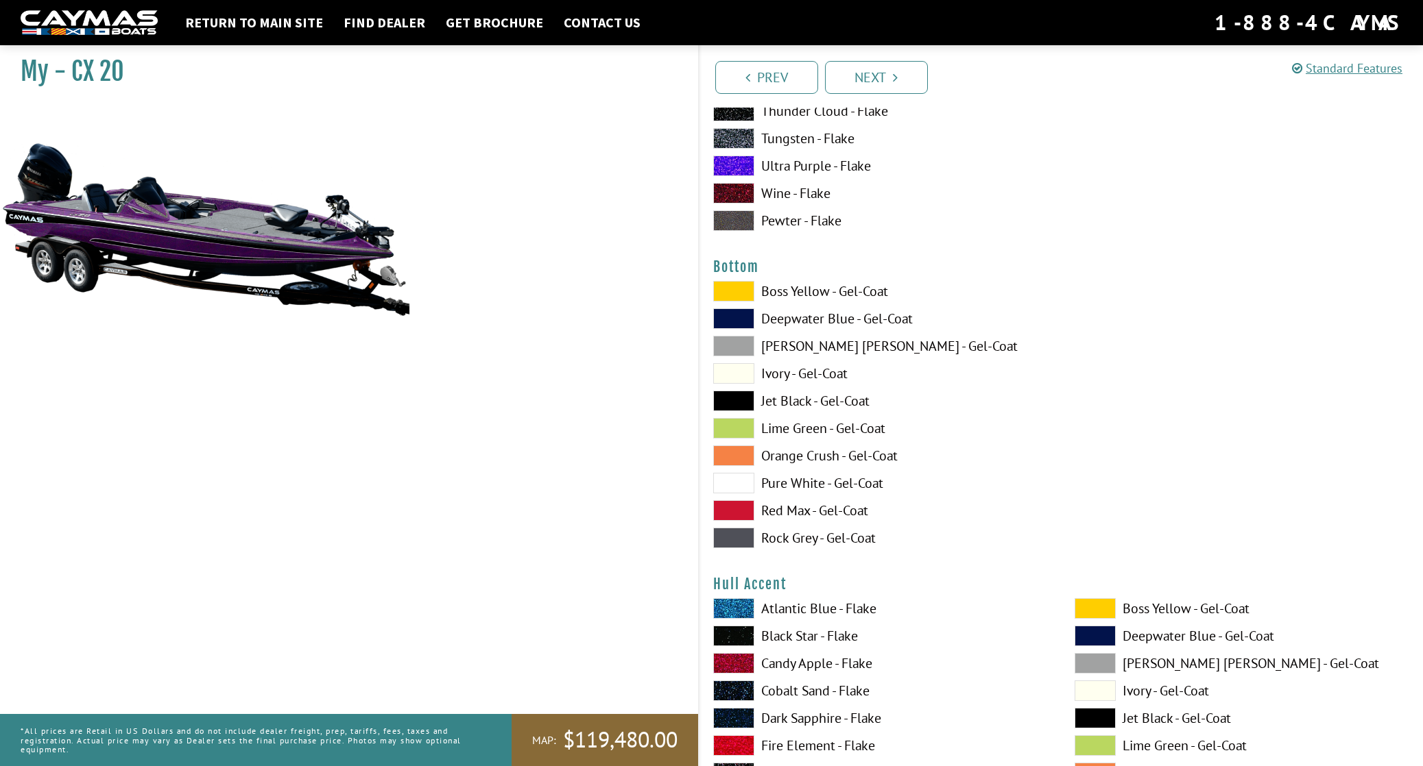
scroll to position [5045, 0]
click at [731, 485] on span at bounding box center [733, 484] width 41 height 21
click at [725, 372] on span at bounding box center [733, 374] width 41 height 21
click at [734, 481] on span at bounding box center [733, 484] width 41 height 21
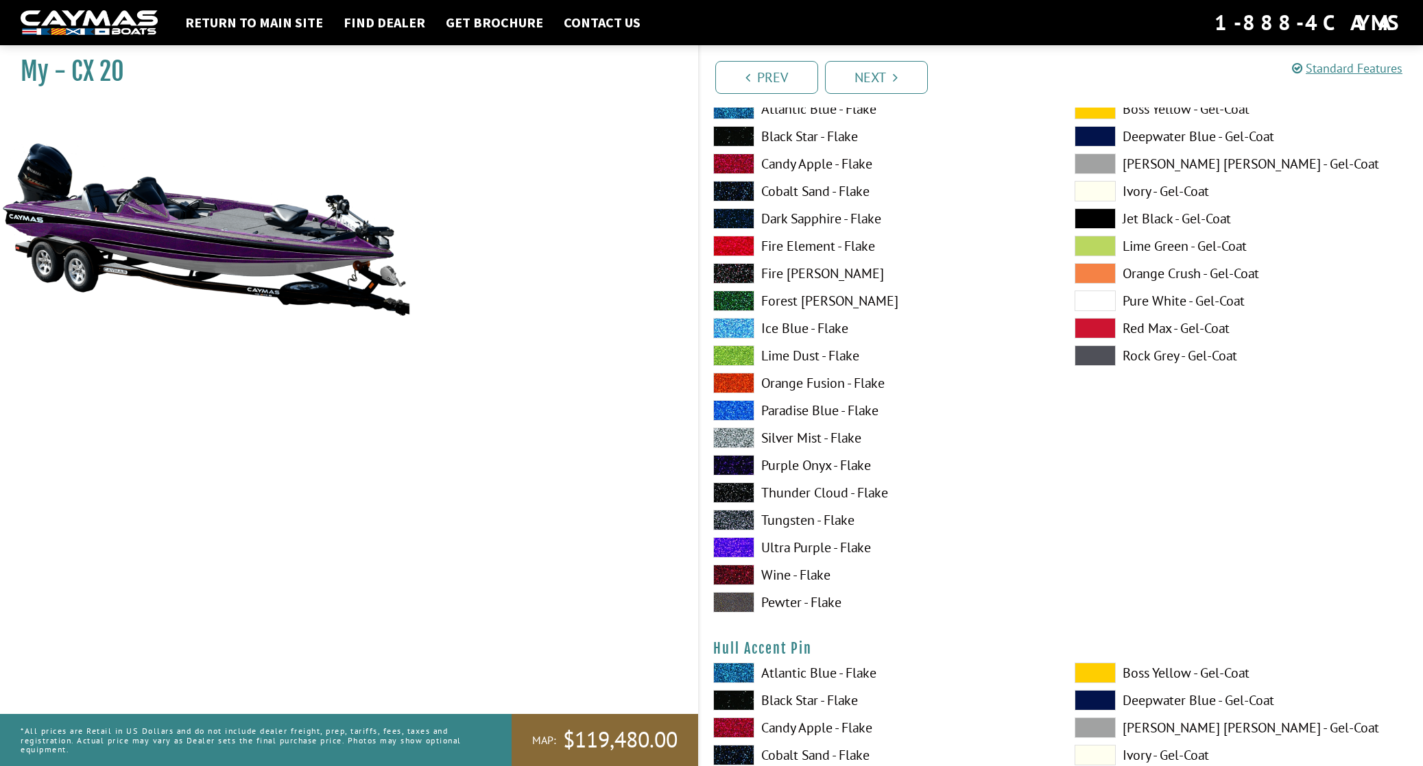
scroll to position [5547, 0]
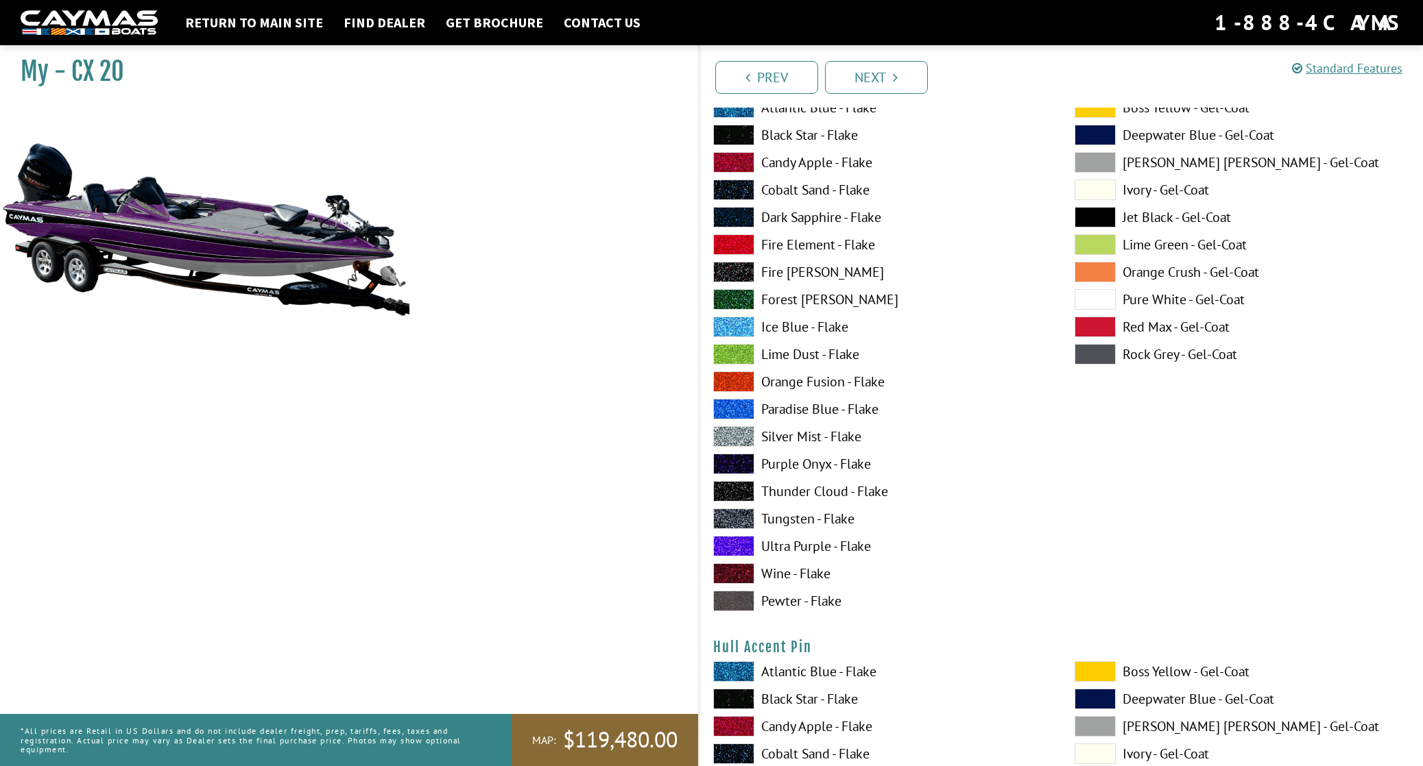
click at [729, 443] on span at bounding box center [733, 436] width 41 height 21
click at [1096, 300] on span at bounding box center [1094, 299] width 41 height 21
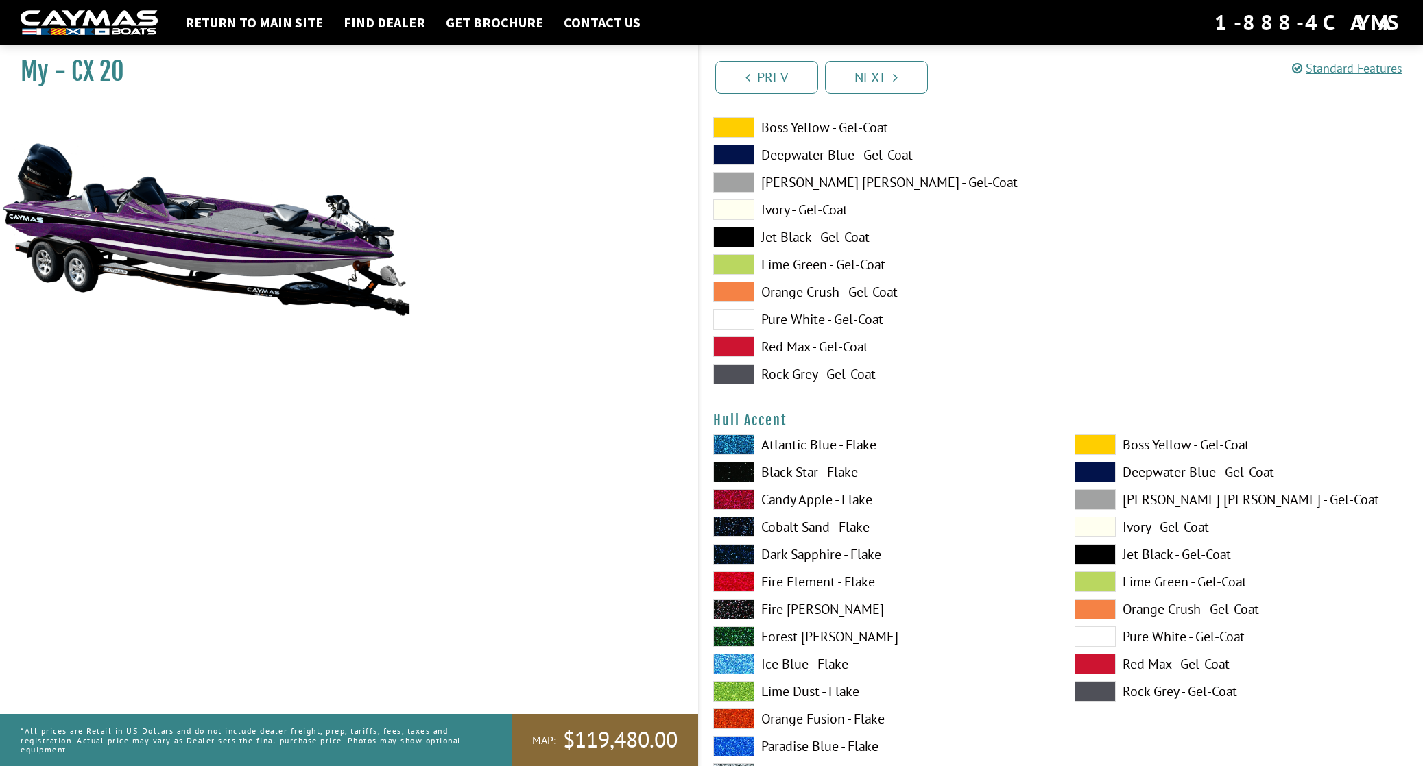
scroll to position [5208, 0]
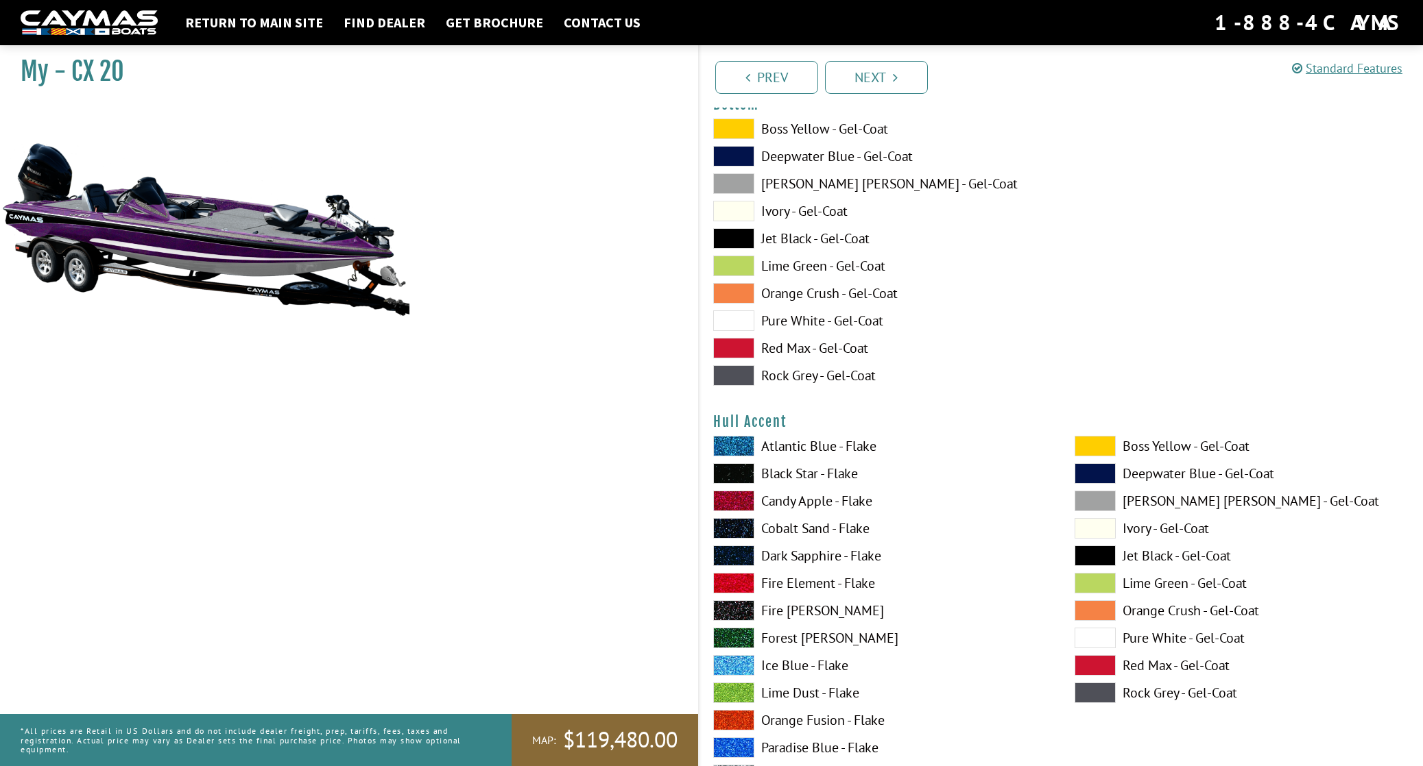
click at [724, 320] on span at bounding box center [733, 321] width 41 height 21
click at [727, 324] on span at bounding box center [733, 321] width 41 height 21
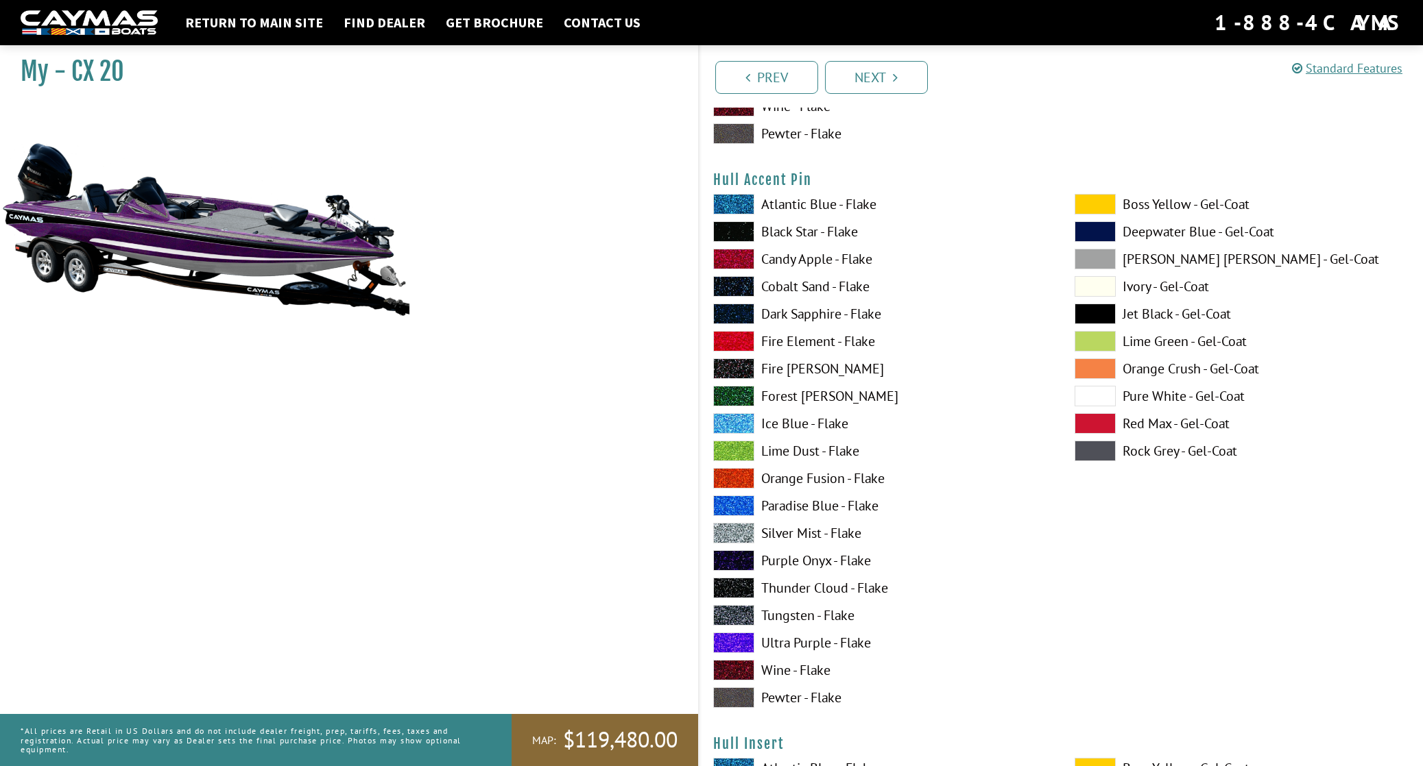
scroll to position [6019, 0]
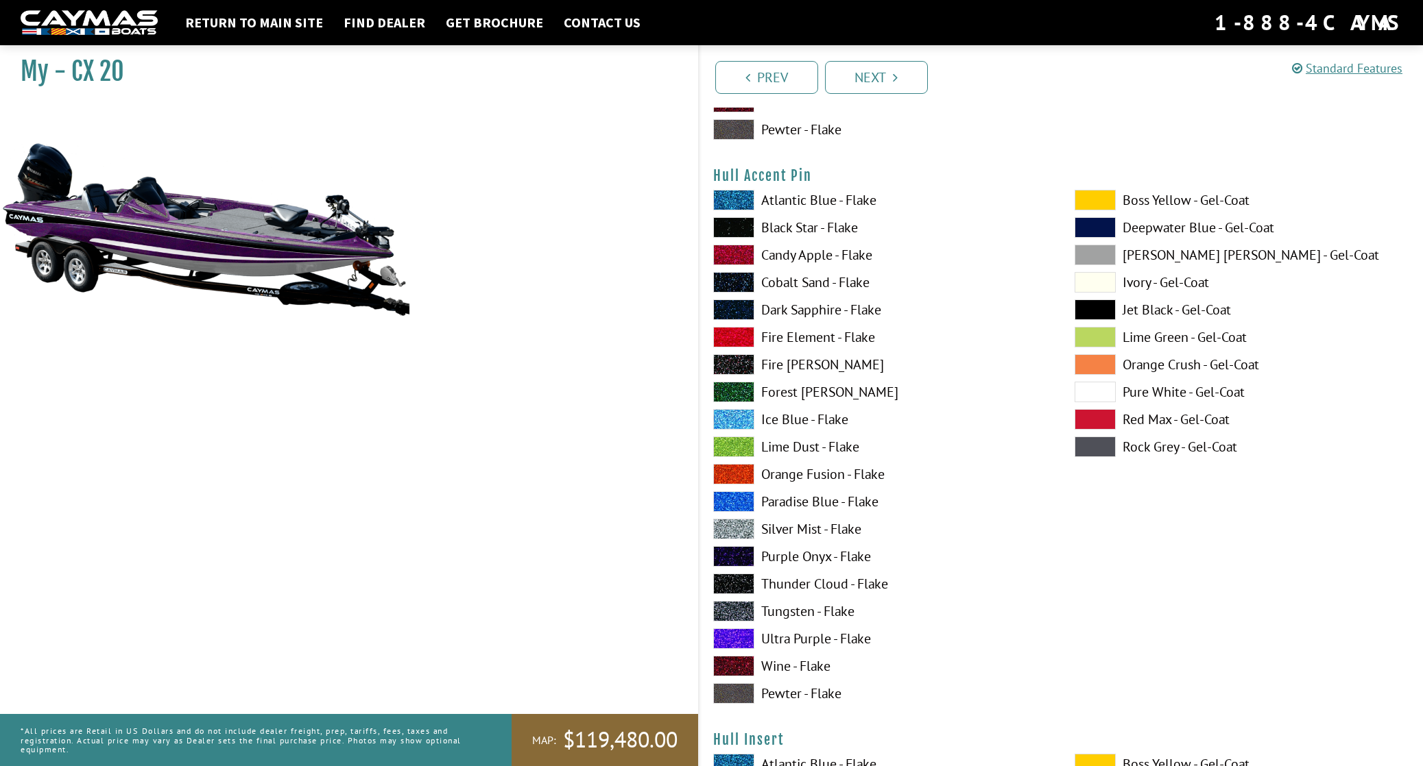
click at [1099, 395] on span at bounding box center [1094, 392] width 41 height 21
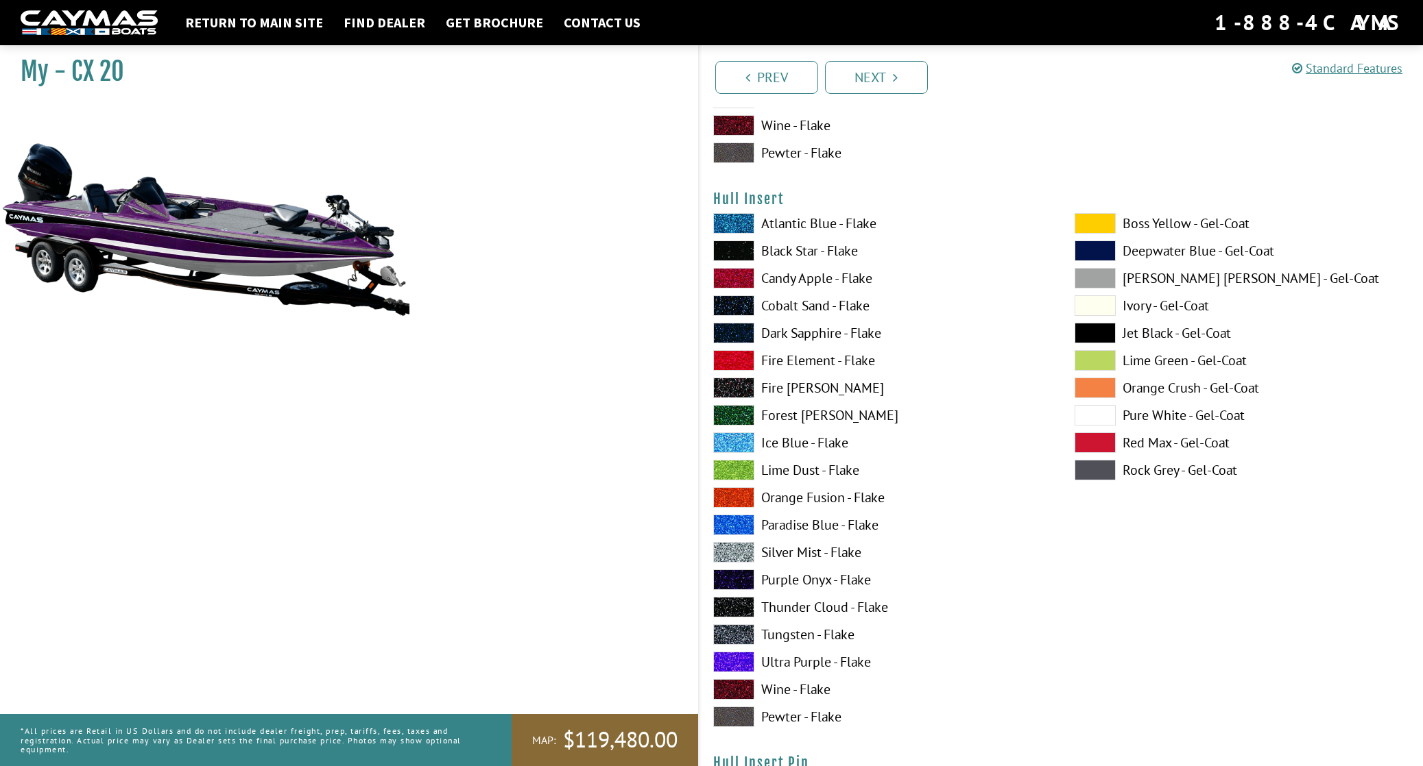
scroll to position [6560, 0]
click at [1097, 418] on span at bounding box center [1094, 415] width 41 height 21
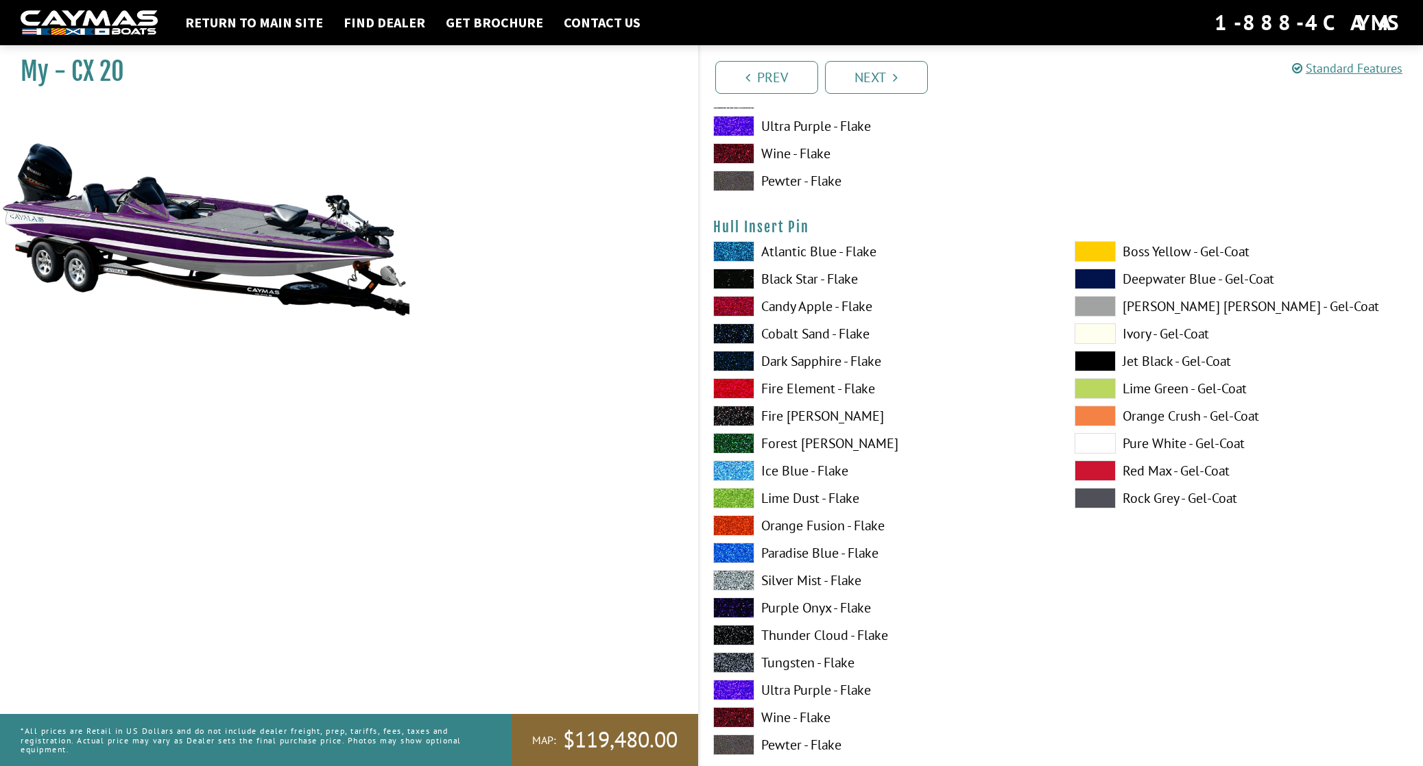
scroll to position [7094, 0]
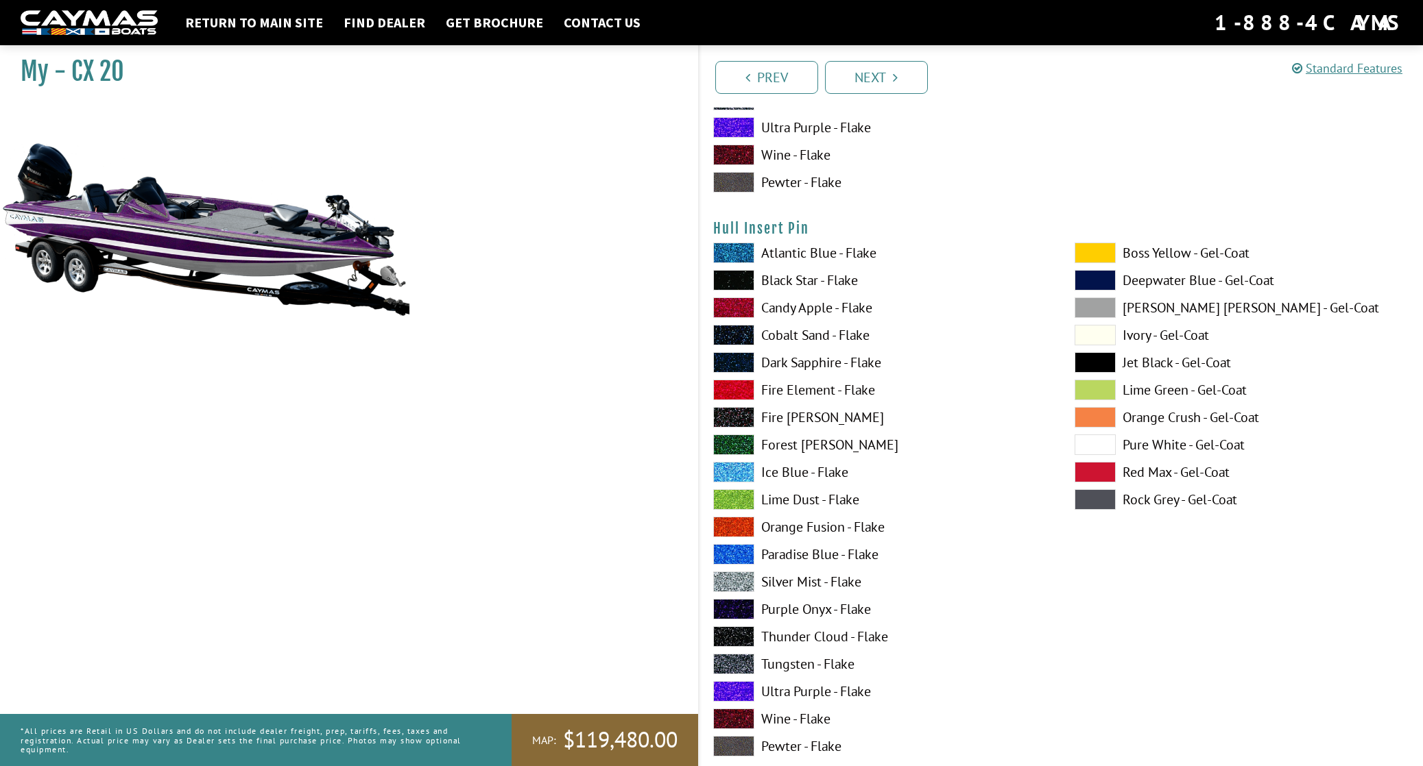
click at [1086, 442] on span at bounding box center [1094, 445] width 41 height 21
click at [738, 681] on div "Atlantic Blue - Flake Black Star - Flake Candy Apple - Flake Cobalt Sand - Flak…" at bounding box center [880, 503] width 362 height 521
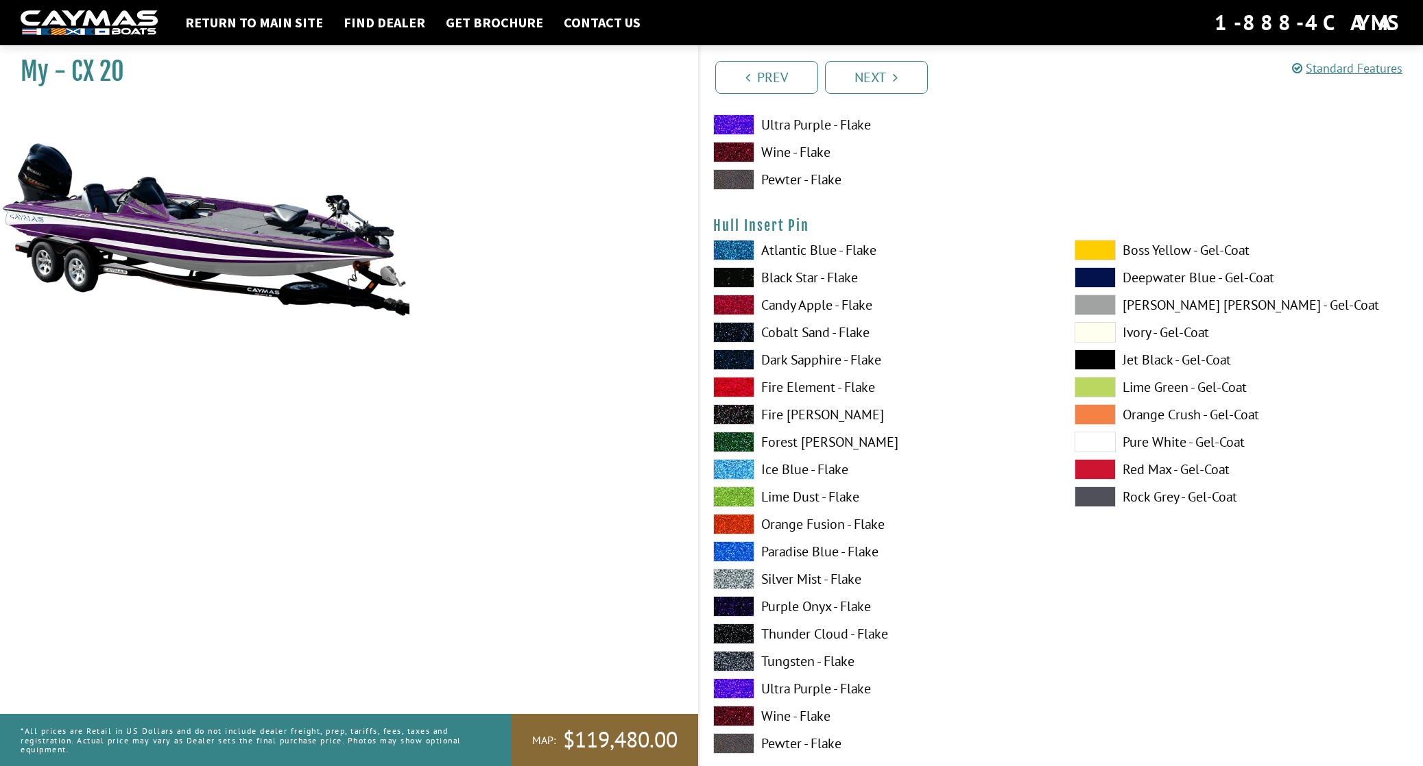
click at [733, 692] on span at bounding box center [733, 689] width 41 height 21
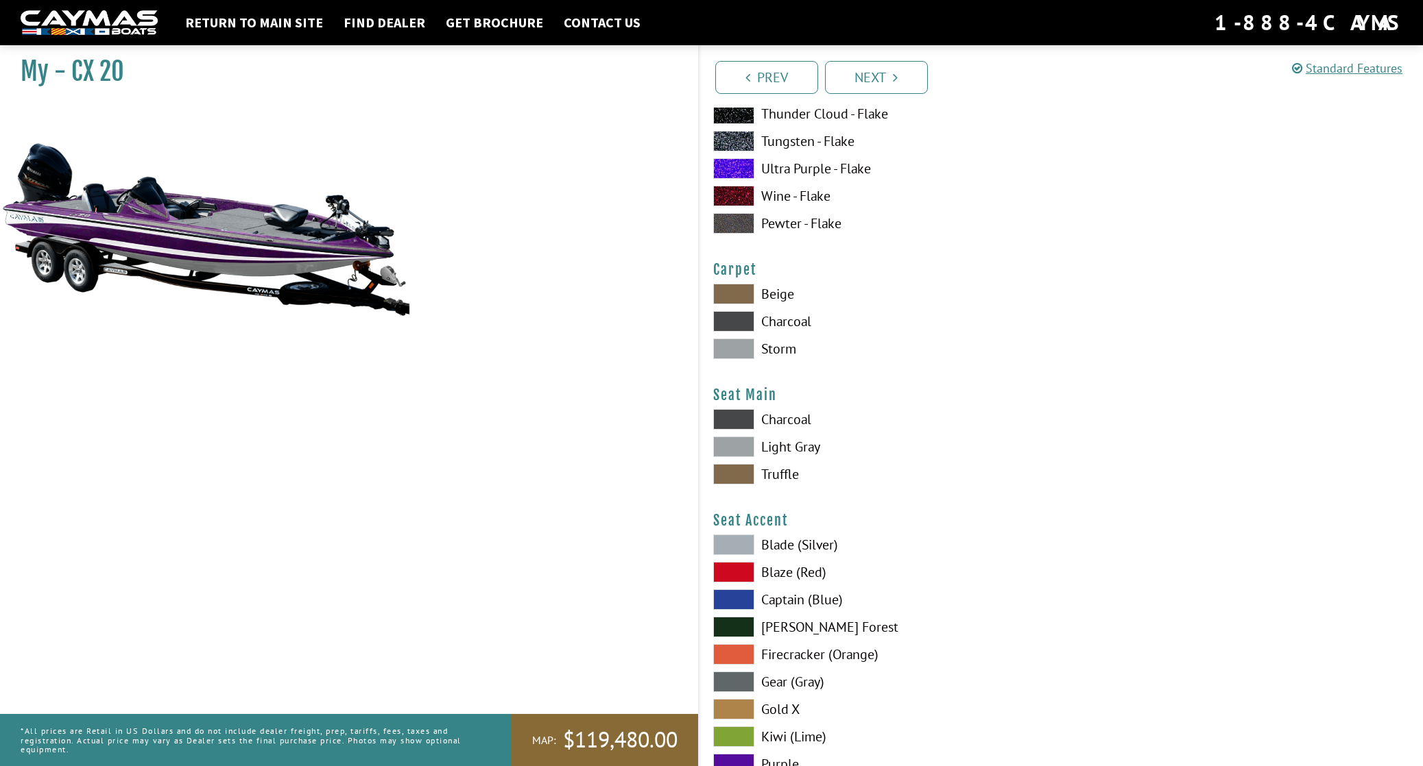
scroll to position [7616, 0]
click at [731, 449] on span at bounding box center [733, 448] width 41 height 21
click at [723, 350] on span at bounding box center [733, 350] width 41 height 21
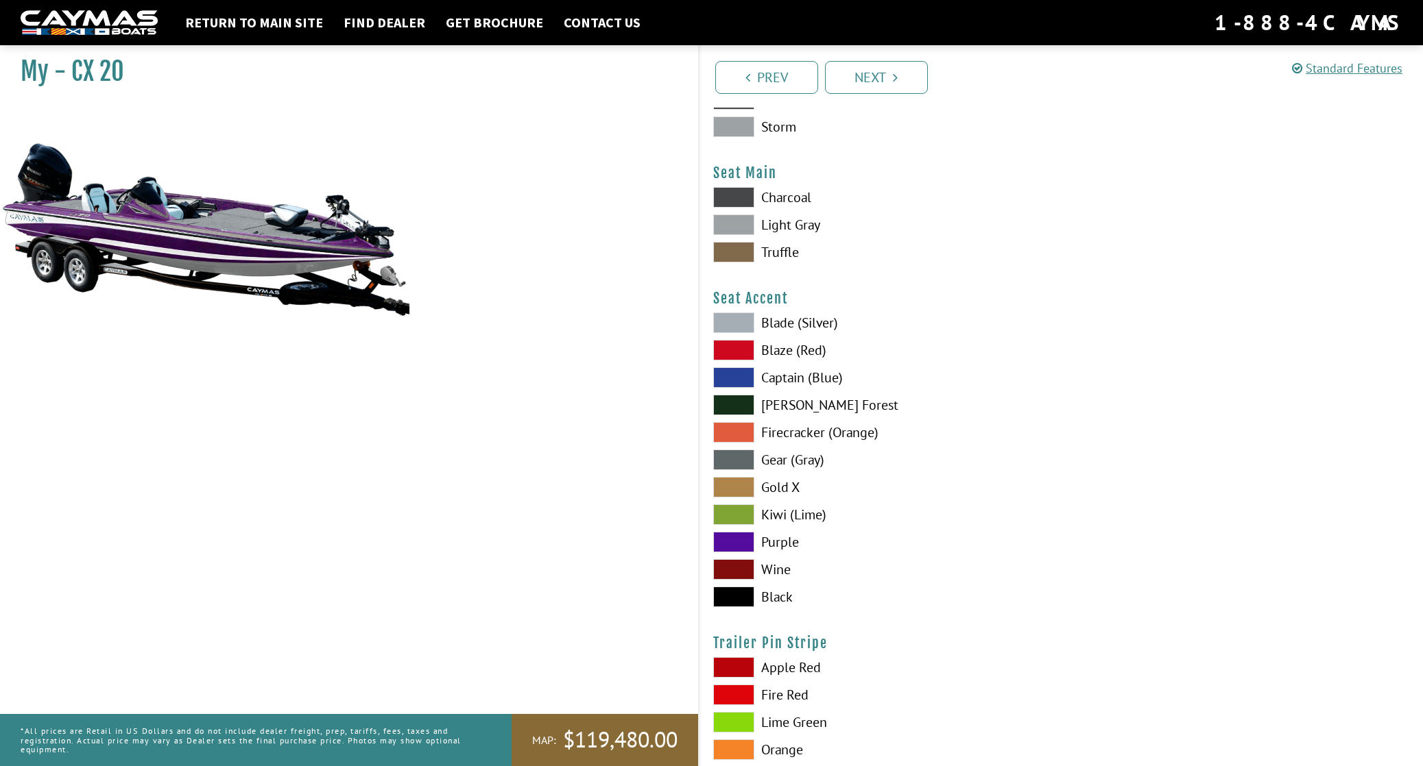
scroll to position [7835, 0]
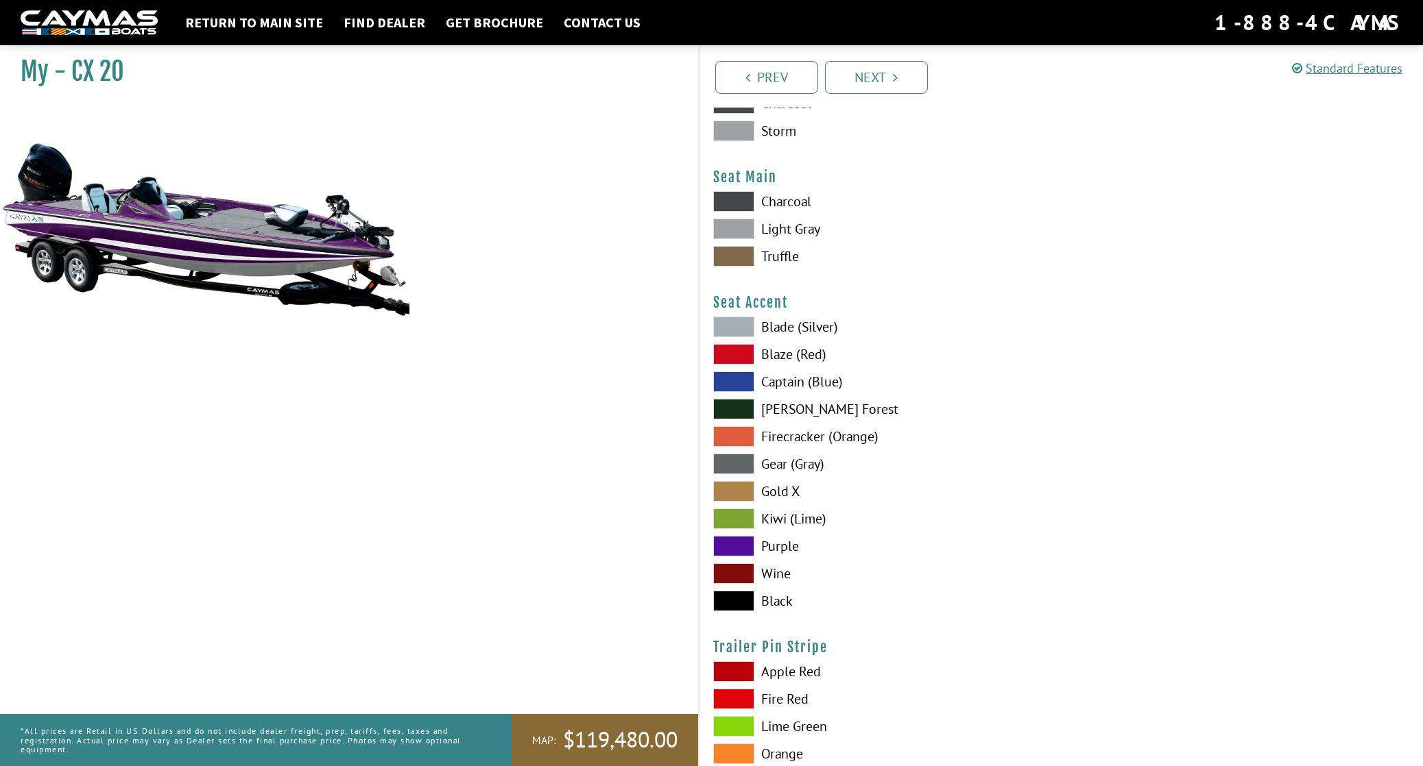
click at [731, 542] on span at bounding box center [733, 546] width 41 height 21
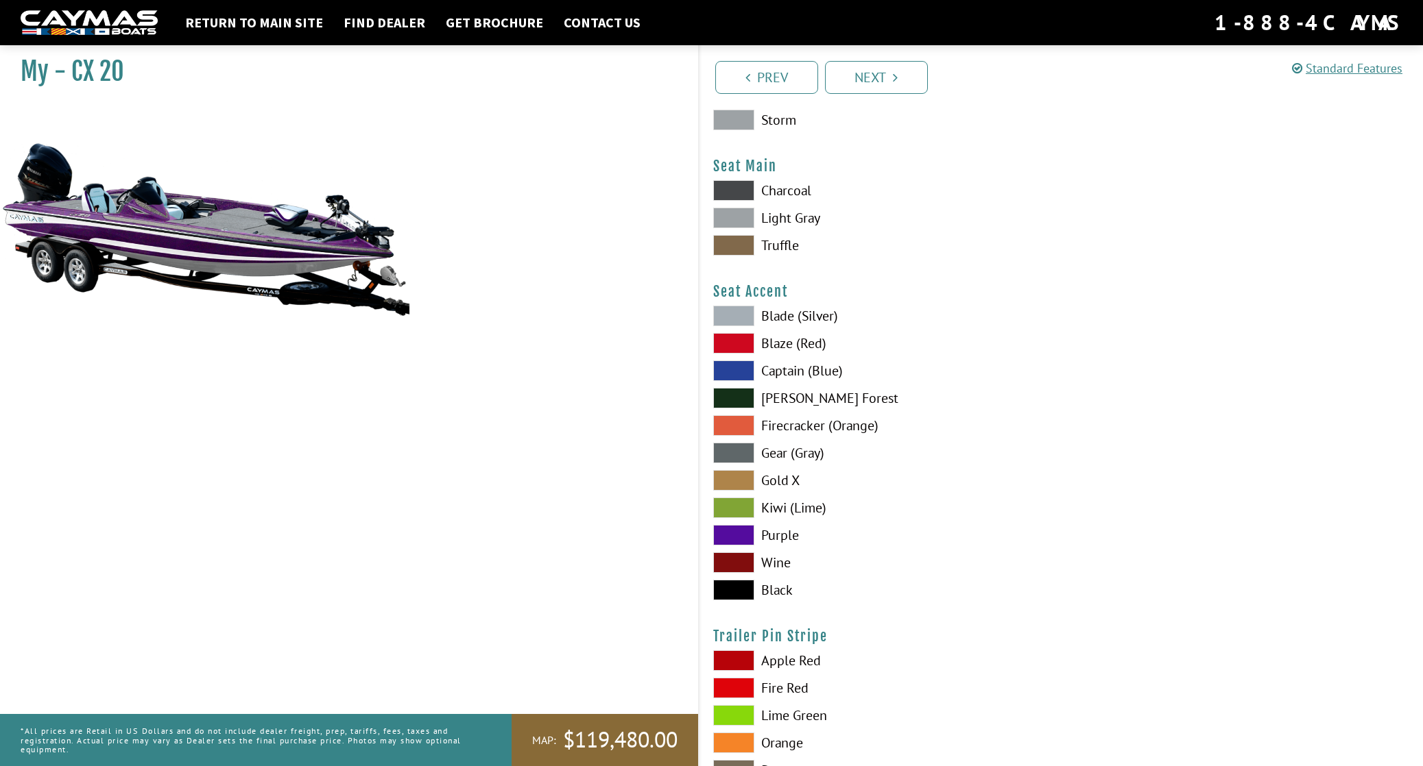
scroll to position [8066, 0]
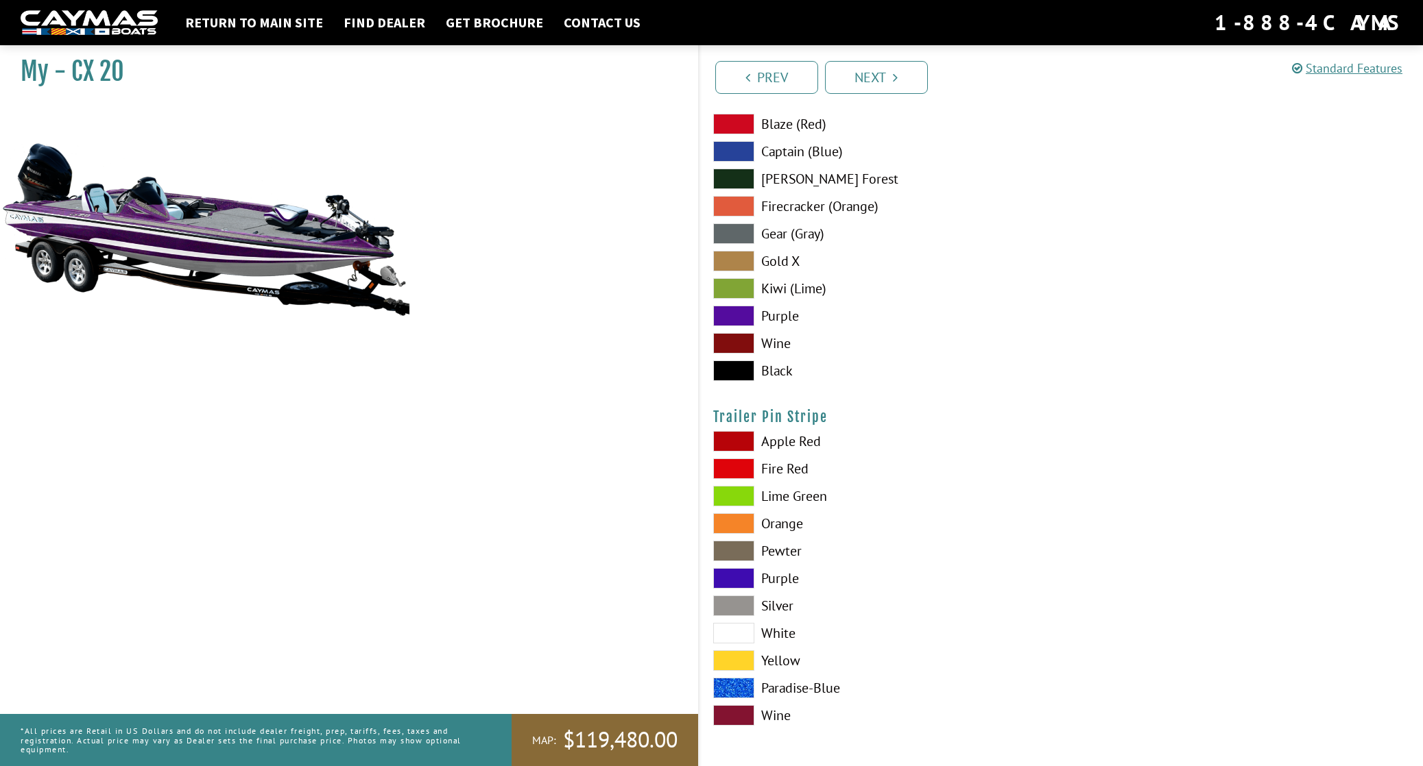
click at [742, 583] on span at bounding box center [733, 578] width 41 height 21
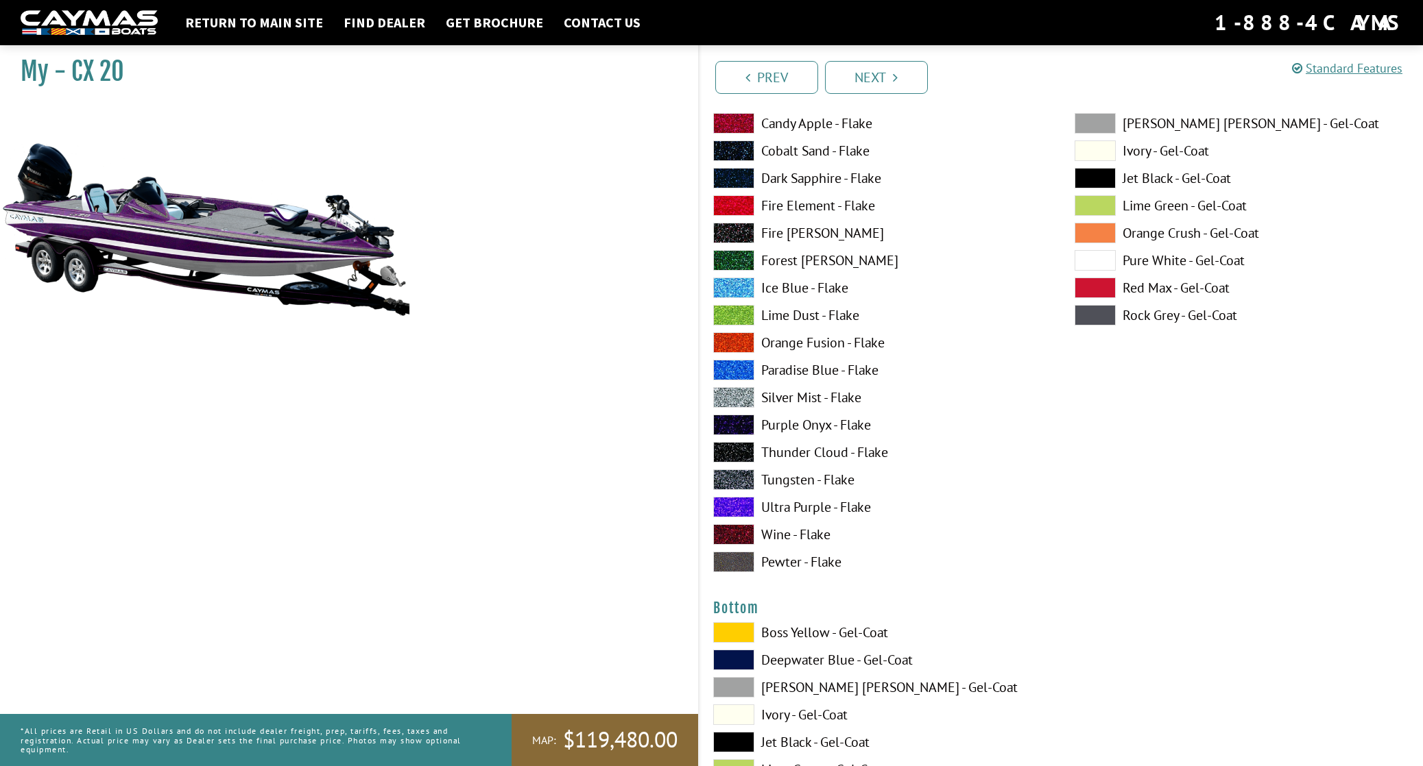
scroll to position [4698, 0]
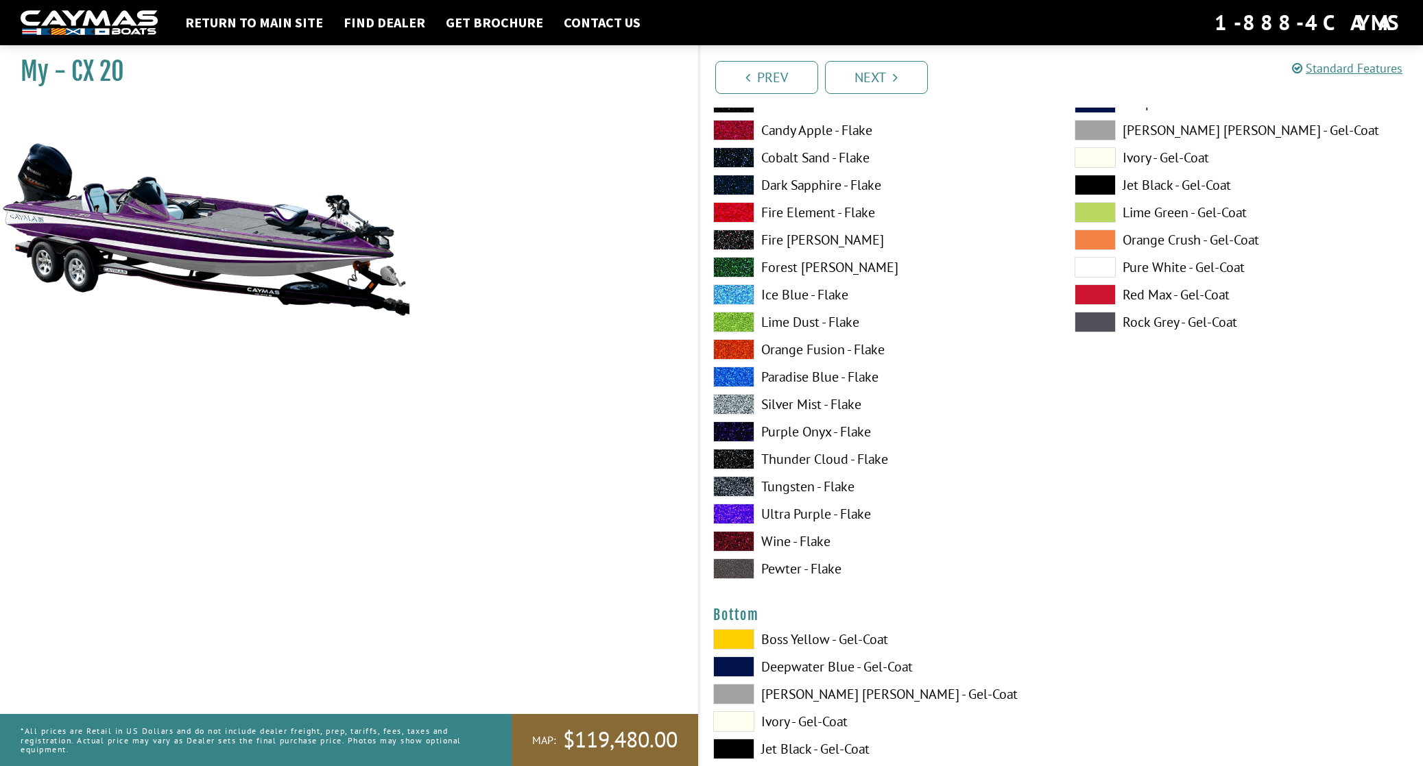
click at [1090, 263] on span at bounding box center [1094, 267] width 41 height 21
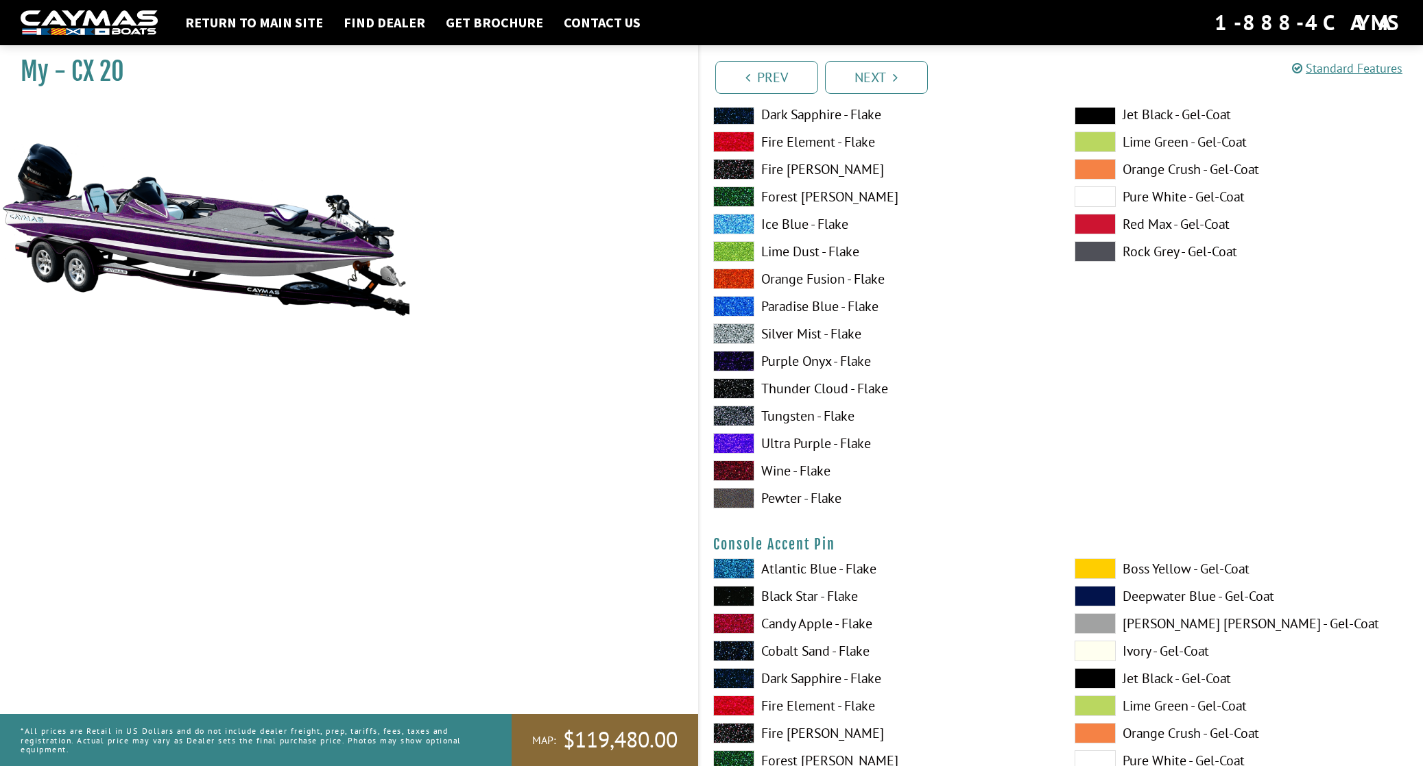
scroll to position [4065, 0]
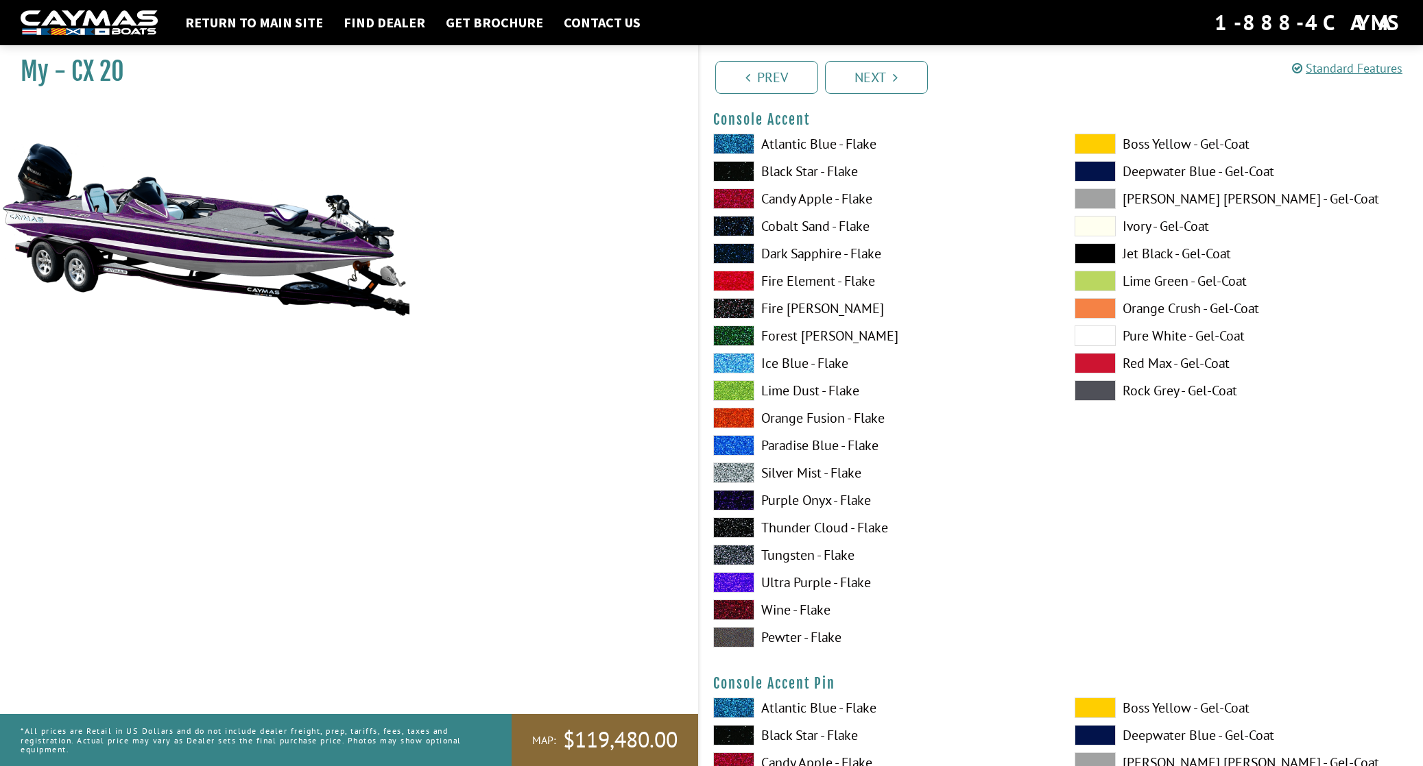
click at [1089, 332] on span at bounding box center [1094, 336] width 41 height 21
click at [722, 473] on span at bounding box center [733, 473] width 41 height 21
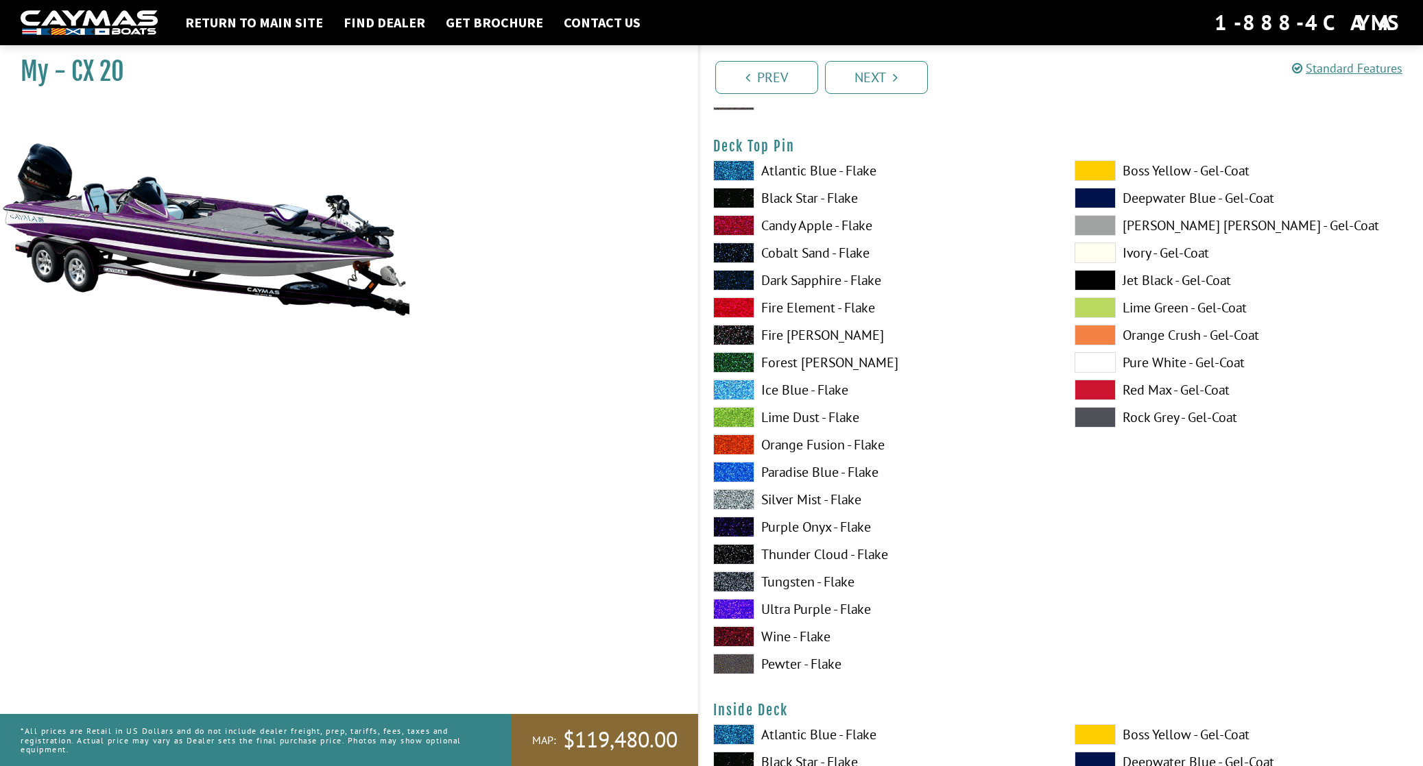
scroll to position [2333, 0]
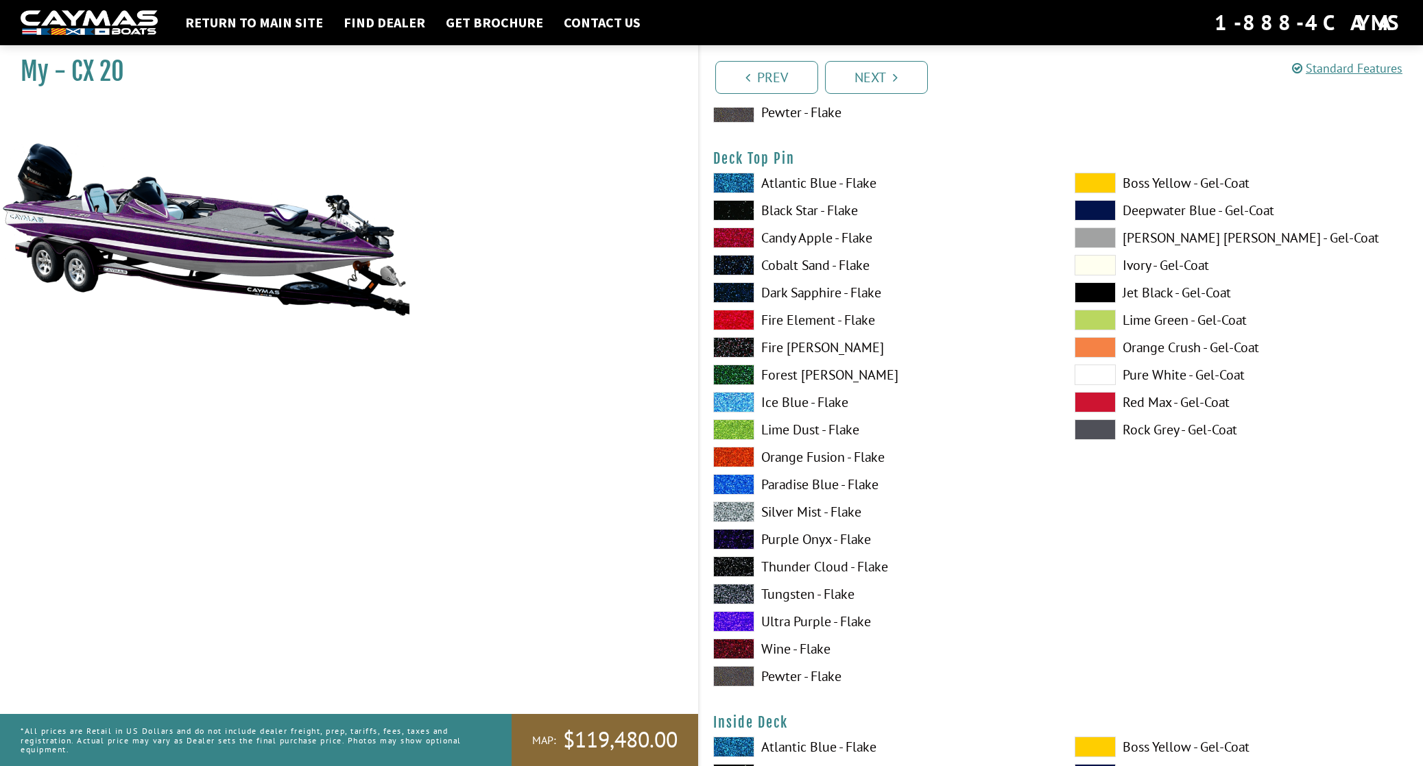
click at [1086, 376] on span at bounding box center [1094, 375] width 41 height 21
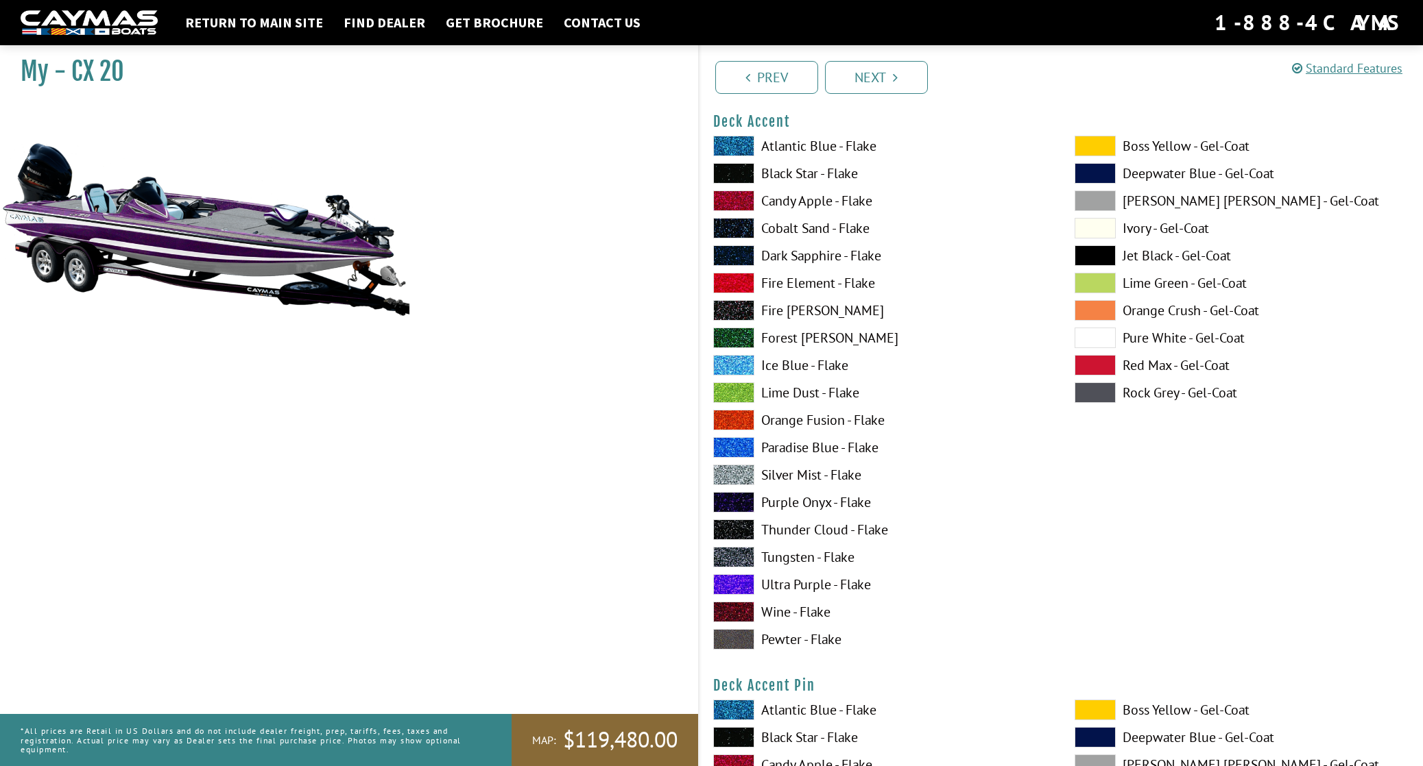
scroll to position [672, 0]
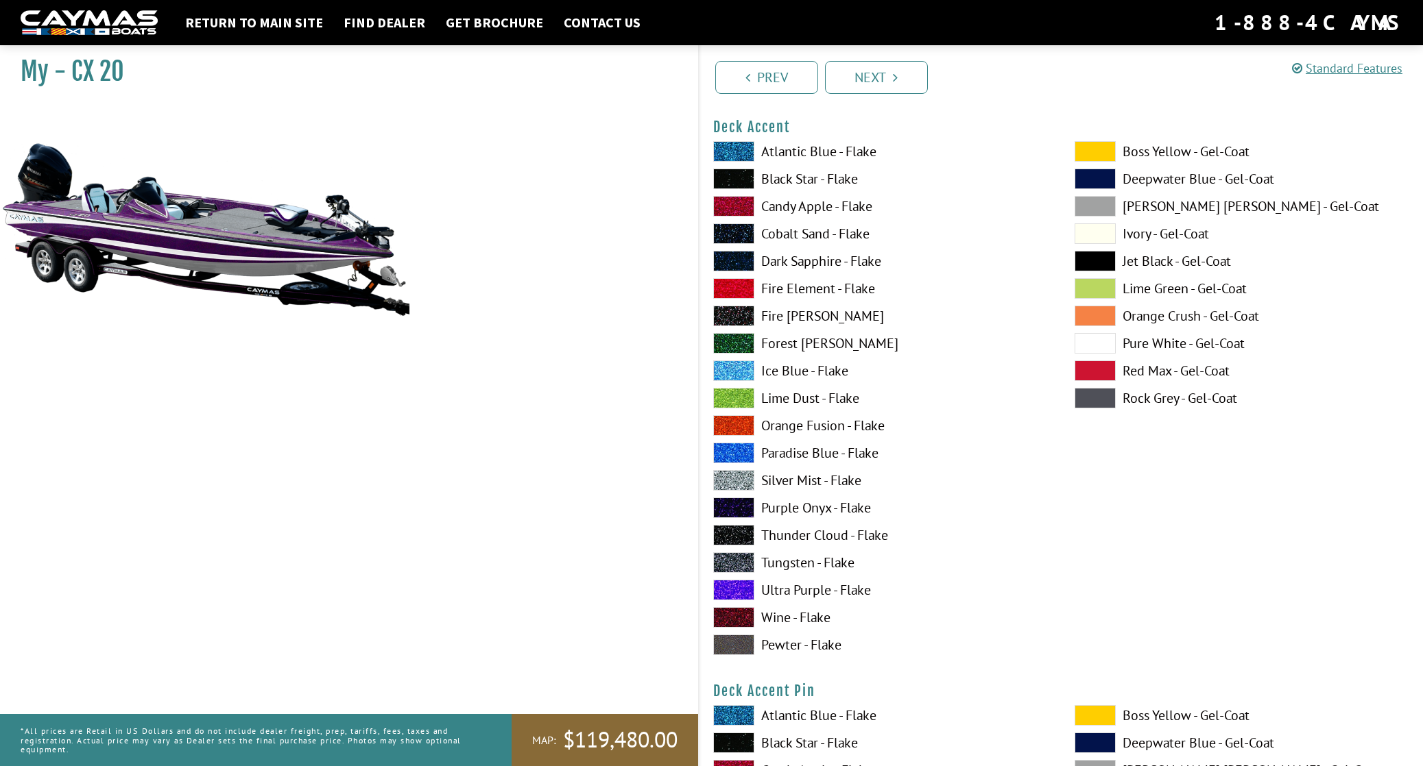
click at [1087, 342] on span at bounding box center [1094, 343] width 41 height 21
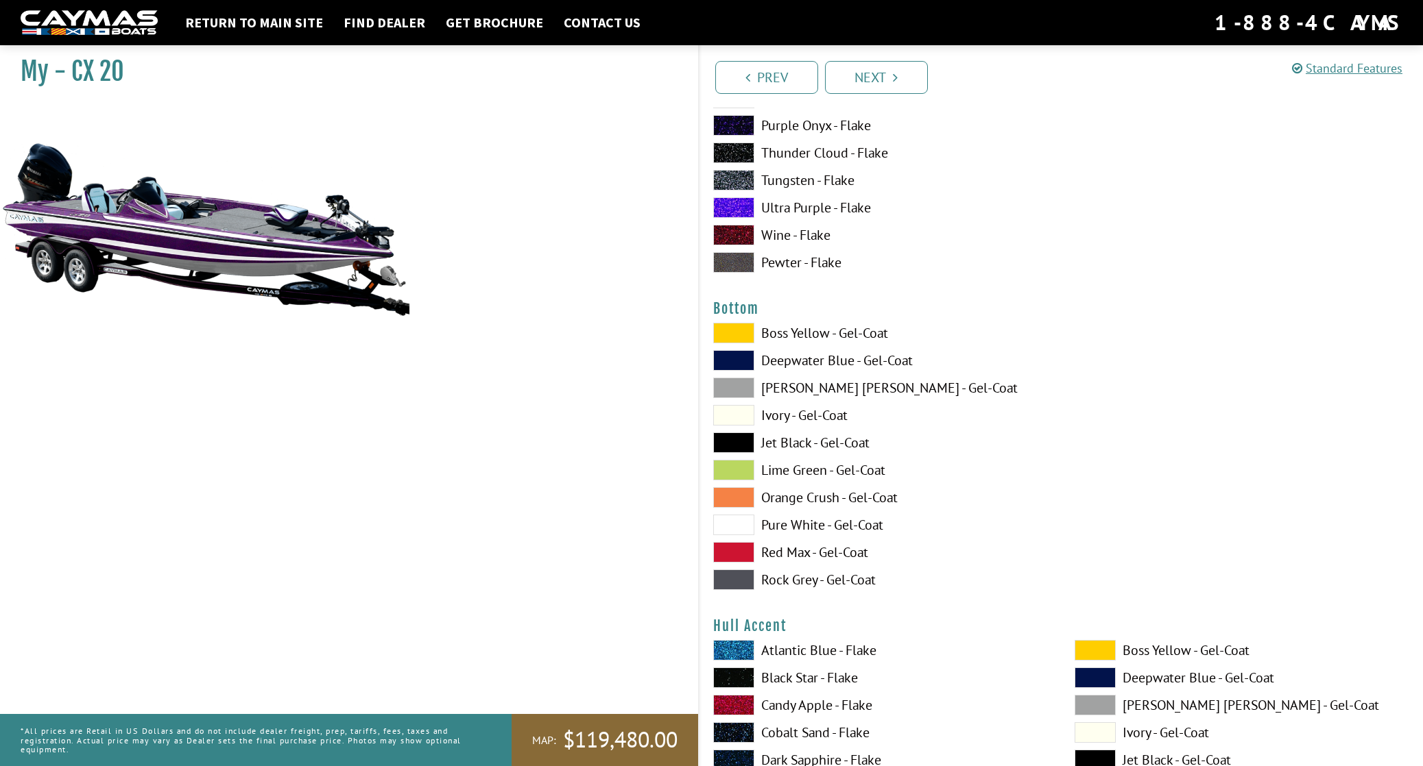
scroll to position [5020, 0]
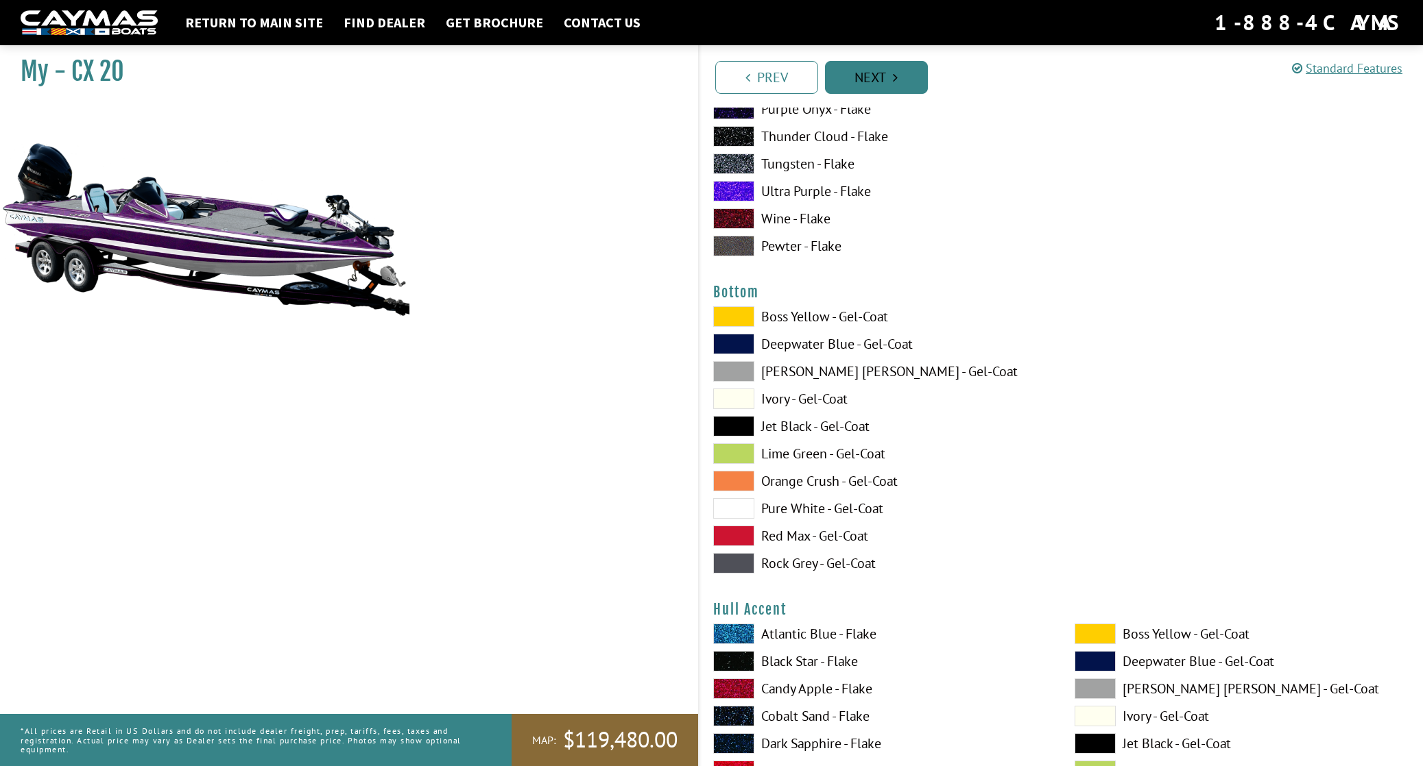
click at [867, 73] on link "Next" at bounding box center [876, 77] width 103 height 33
